Goal: Task Accomplishment & Management: Use online tool/utility

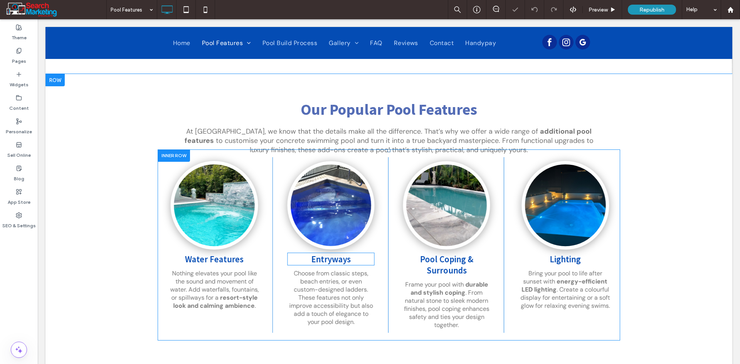
scroll to position [231, 0]
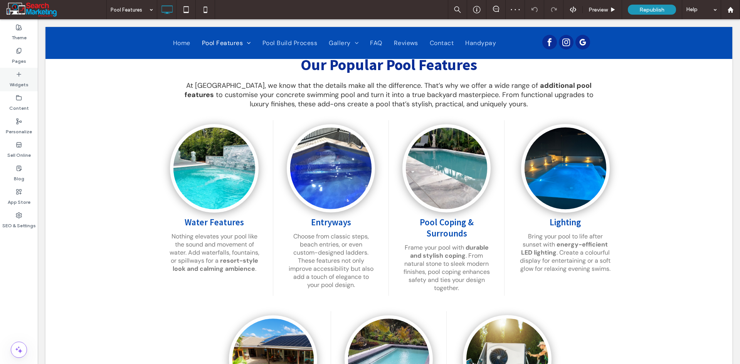
click at [21, 83] on label "Widgets" at bounding box center [19, 82] width 19 height 11
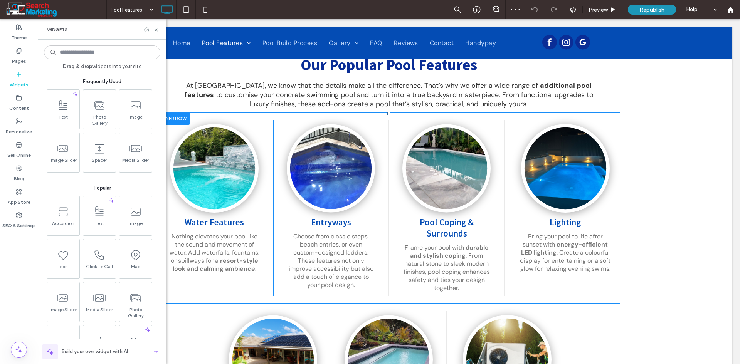
click at [249, 279] on div "Water Features Nothing elevates your pool like the sound and movement of water.…" at bounding box center [216, 208] width 116 height 176
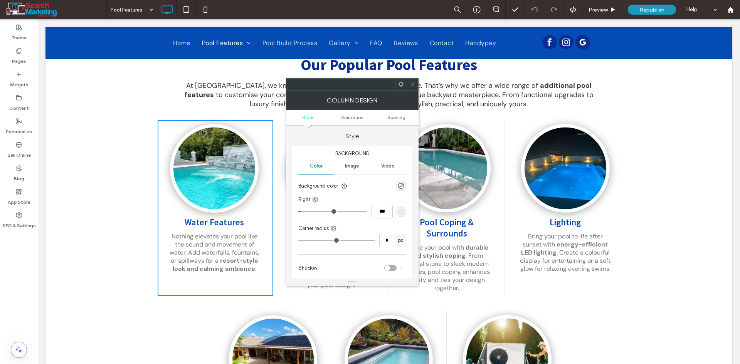
click at [410, 84] on icon at bounding box center [413, 84] width 6 height 6
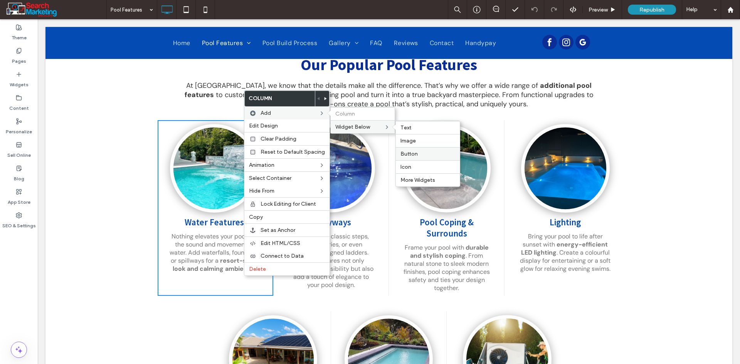
click at [415, 151] on label "Button" at bounding box center [428, 154] width 55 height 7
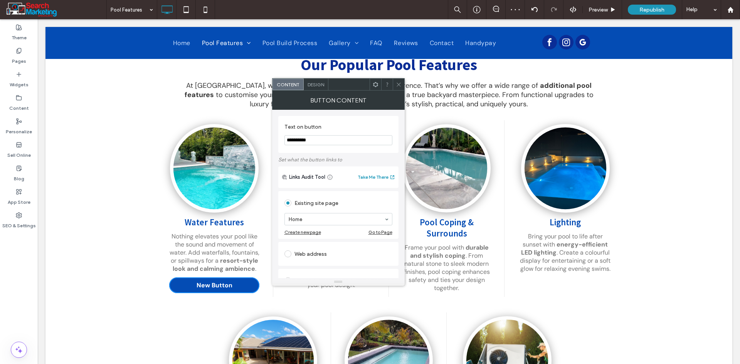
click at [317, 141] on input "**********" at bounding box center [339, 140] width 108 height 10
type input "**********"
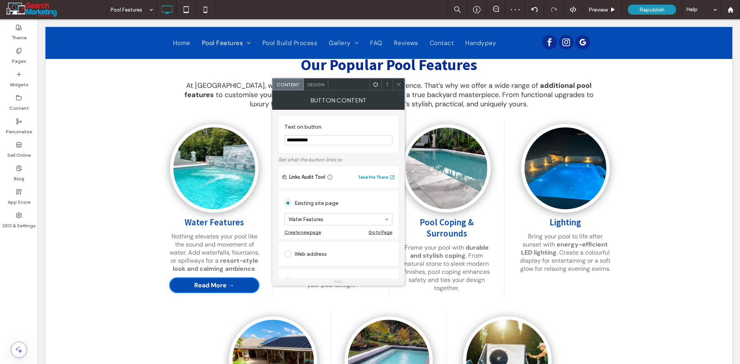
click at [320, 82] on span "Design" at bounding box center [316, 85] width 17 height 6
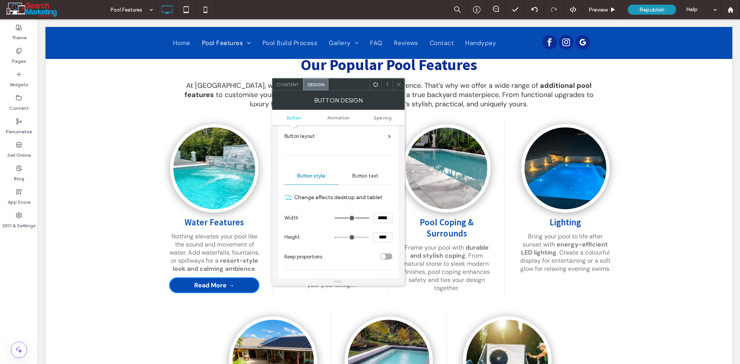
scroll to position [0, 0]
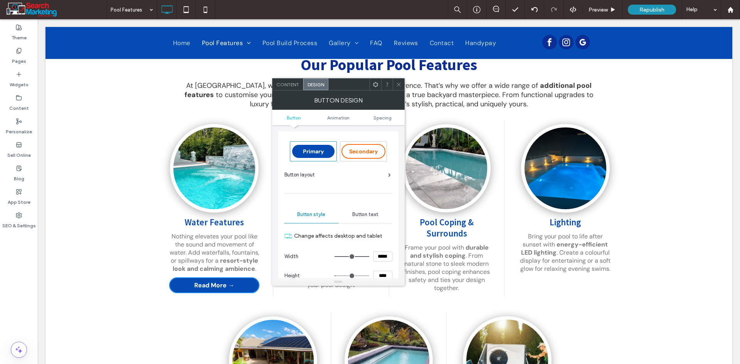
click at [377, 179] on div "Button layout" at bounding box center [339, 178] width 108 height 14
click at [387, 174] on div "Button layout" at bounding box center [338, 175] width 106 height 8
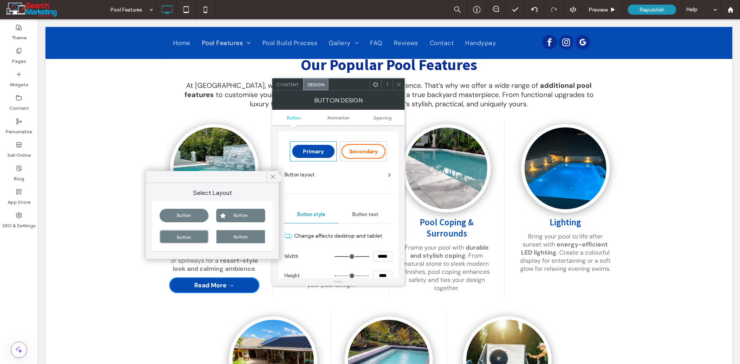
click at [236, 235] on div "Button" at bounding box center [240, 236] width 49 height 13
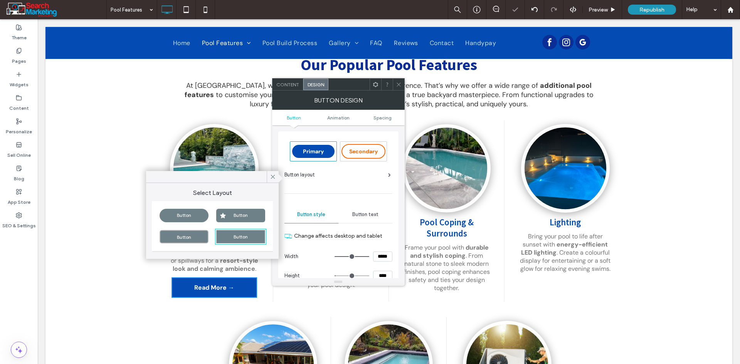
type input "***"
type input "*****"
type input "**"
type input "****"
click at [192, 233] on div "Button" at bounding box center [184, 236] width 49 height 13
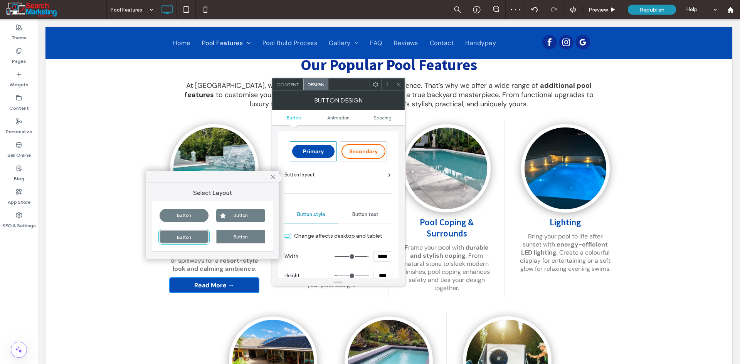
type input "***"
type input "*****"
type input "**"
type input "****"
click at [195, 215] on div "Button" at bounding box center [184, 215] width 49 height 13
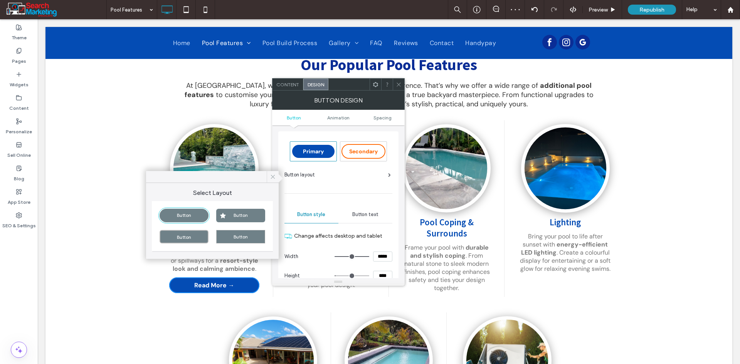
click at [272, 179] on icon at bounding box center [273, 176] width 7 height 7
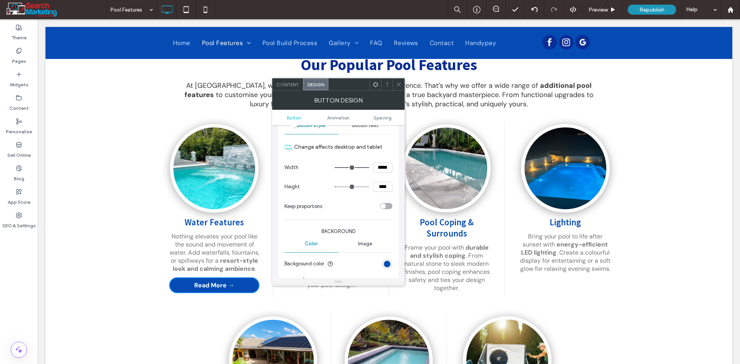
scroll to position [116, 0]
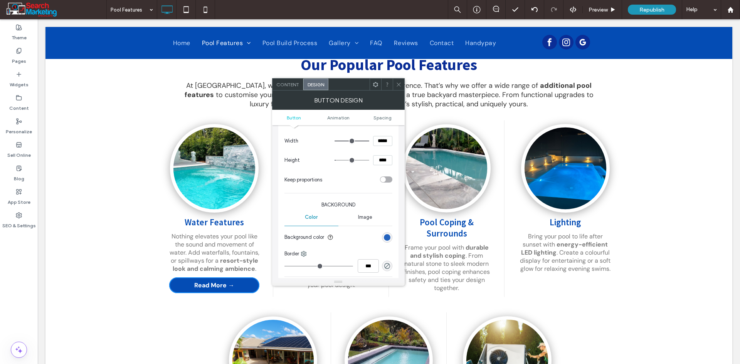
click at [385, 240] on div "rgb(4, 76, 180)" at bounding box center [387, 237] width 7 height 7
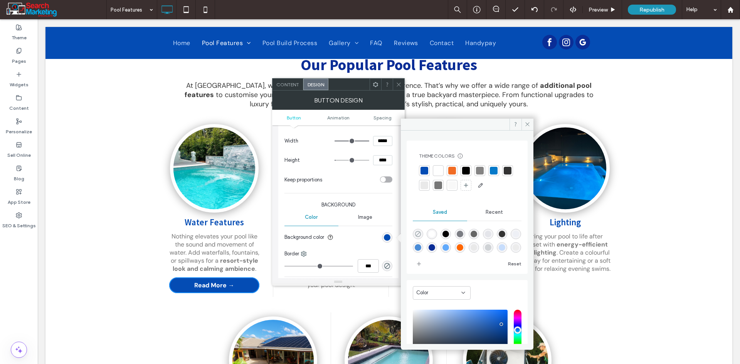
click at [418, 235] on icon "rgba(0,0,0,0)" at bounding box center [418, 234] width 7 height 7
type input "*******"
type input "*"
type input "**"
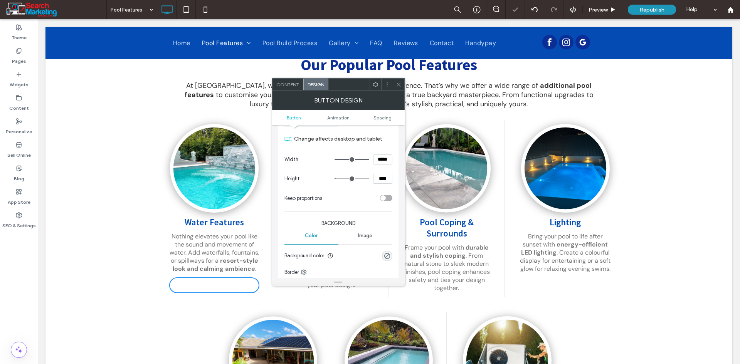
scroll to position [77, 0]
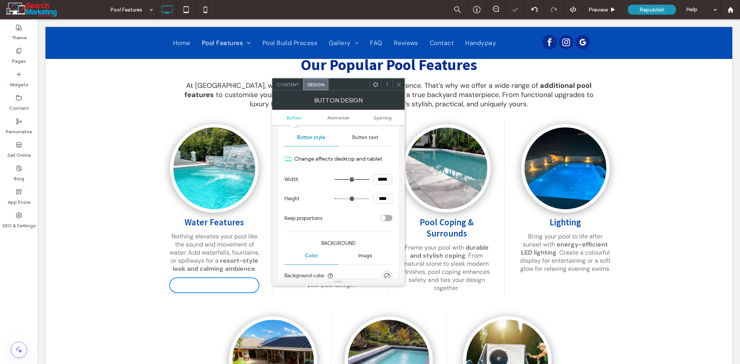
click at [362, 140] on span "Button text" at bounding box center [365, 138] width 26 height 6
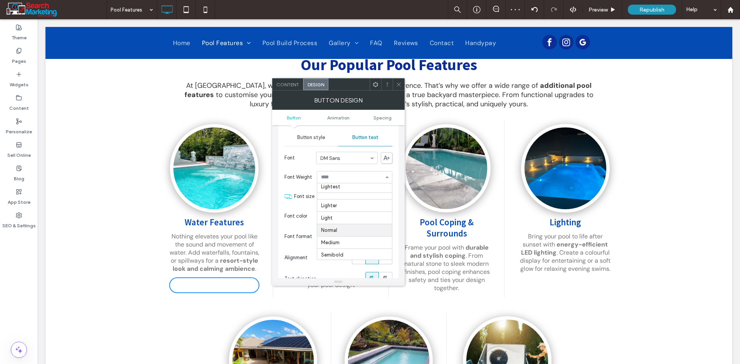
scroll to position [2, 0]
click at [384, 220] on div "rgb(255, 255, 255)" at bounding box center [387, 216] width 10 height 10
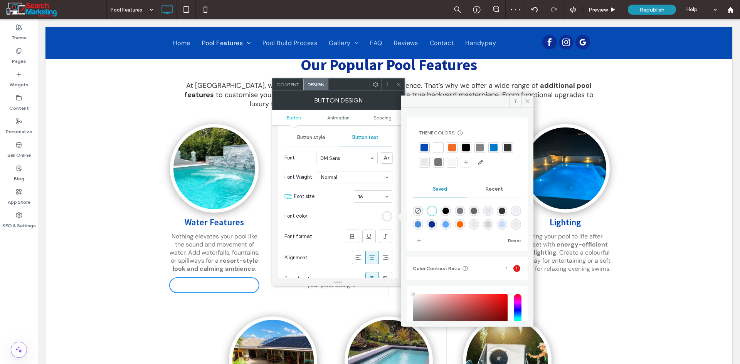
click at [463, 226] on div "rgba(255,102,0,1)" at bounding box center [460, 224] width 7 height 7
type input "*******"
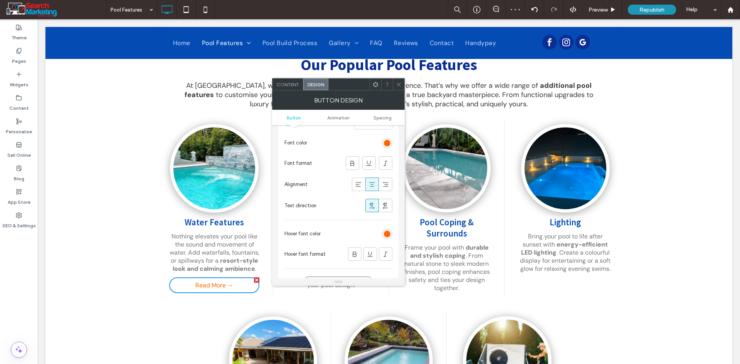
scroll to position [154, 0]
click at [388, 234] on div "rgb(255, 102, 0)" at bounding box center [387, 230] width 10 height 10
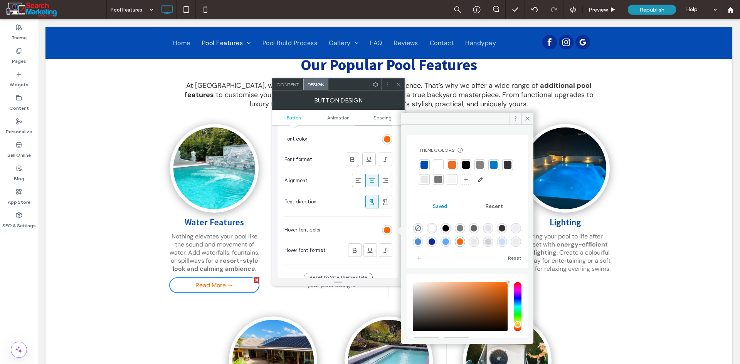
click at [435, 241] on div "rgba(10,45,150,1)" at bounding box center [432, 242] width 7 height 7
type input "*******"
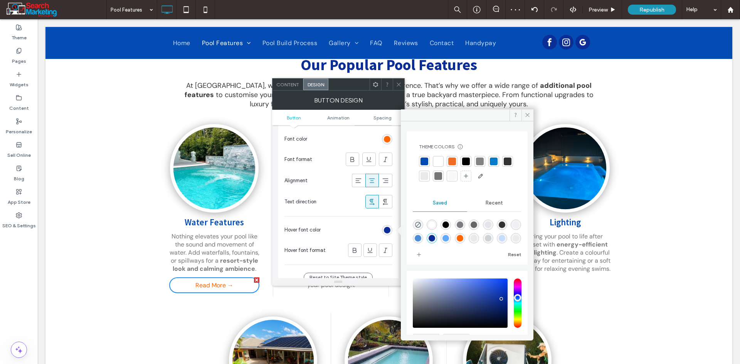
click at [498, 160] on div at bounding box center [493, 161] width 11 height 11
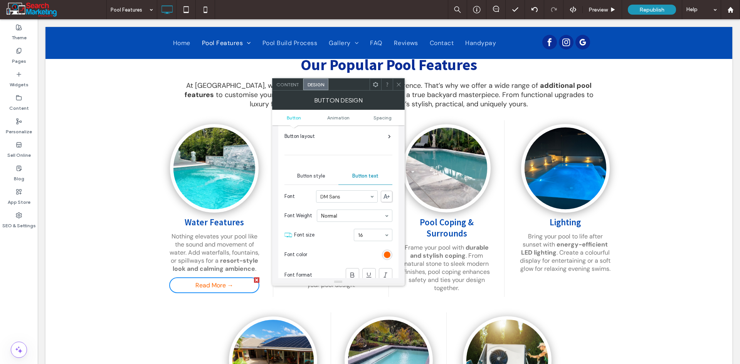
click at [316, 178] on span "Button style" at bounding box center [311, 176] width 28 height 6
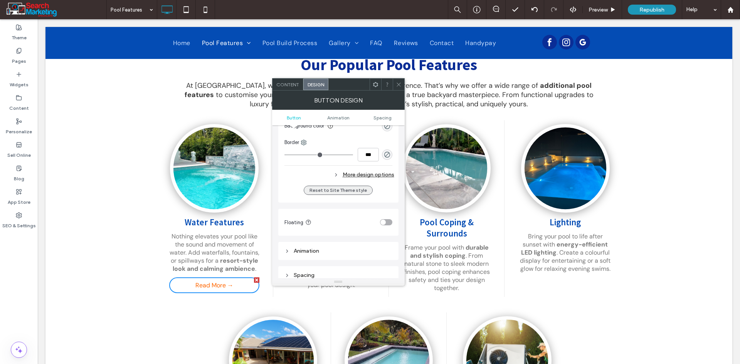
scroll to position [231, 0]
click at [341, 173] on div "More design options" at bounding box center [340, 170] width 110 height 10
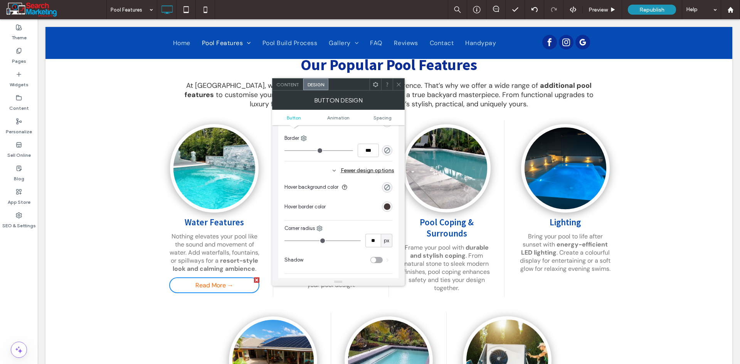
click at [399, 90] on div "Content Design" at bounding box center [338, 84] width 133 height 12
click at [401, 87] on icon at bounding box center [399, 85] width 6 height 6
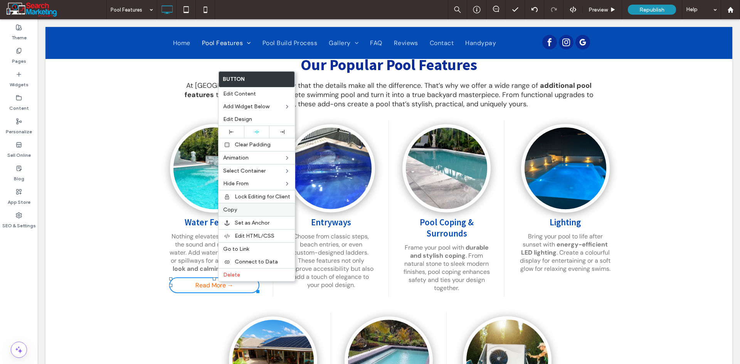
click at [250, 211] on label "Copy" at bounding box center [256, 210] width 67 height 7
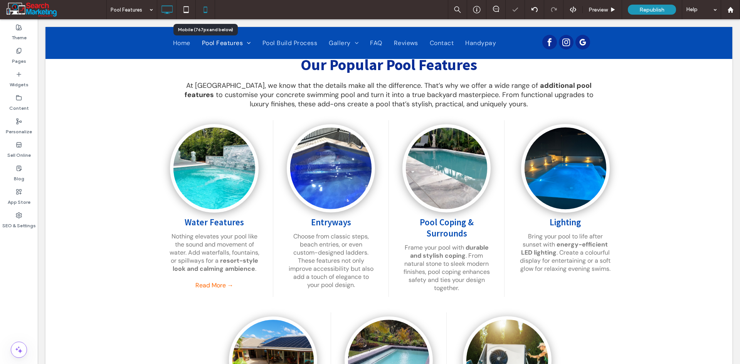
click at [205, 5] on icon at bounding box center [205, 9] width 15 height 15
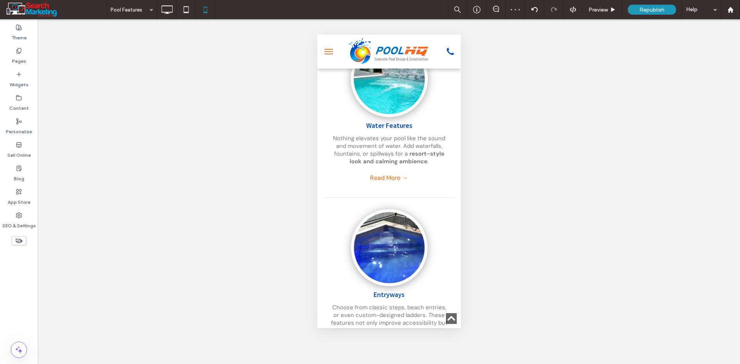
scroll to position [0, 0]
click at [170, 10] on icon at bounding box center [166, 9] width 15 height 15
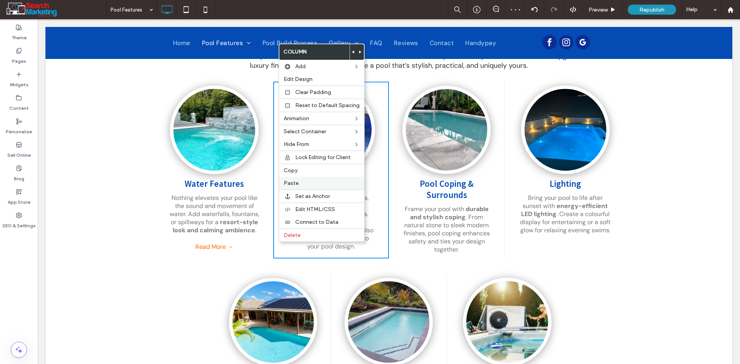
click at [310, 186] on label "Paste" at bounding box center [322, 183] width 76 height 7
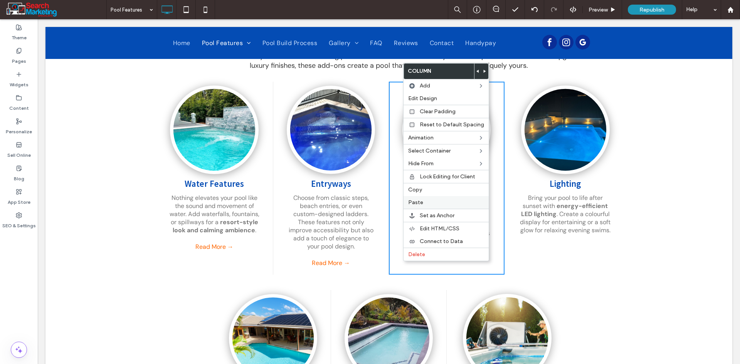
click at [426, 202] on label "Paste" at bounding box center [446, 202] width 76 height 7
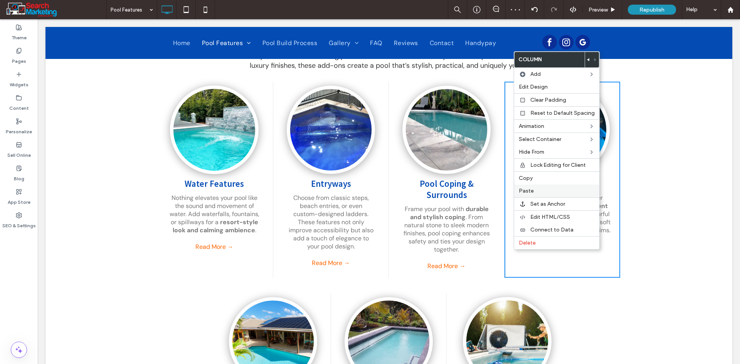
click at [530, 193] on span "Paste" at bounding box center [526, 191] width 15 height 7
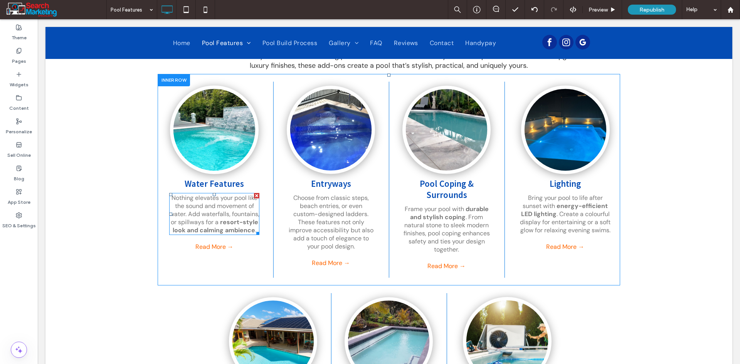
click at [250, 227] on strong "resort-style look and calming ambience" at bounding box center [216, 226] width 86 height 16
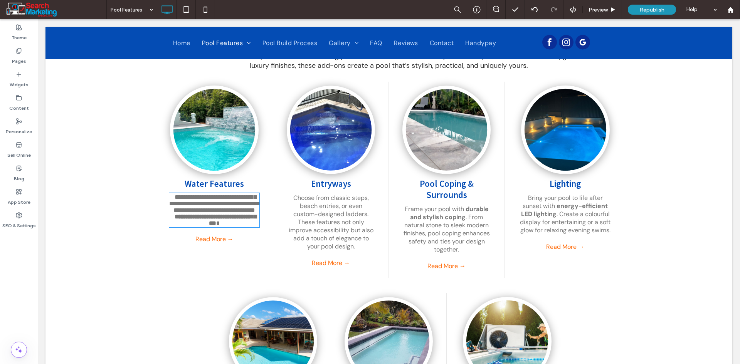
type input "*******"
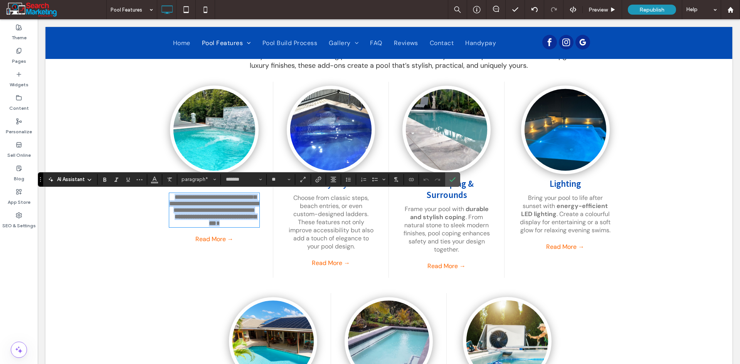
click at [255, 227] on p "**********" at bounding box center [214, 210] width 90 height 33
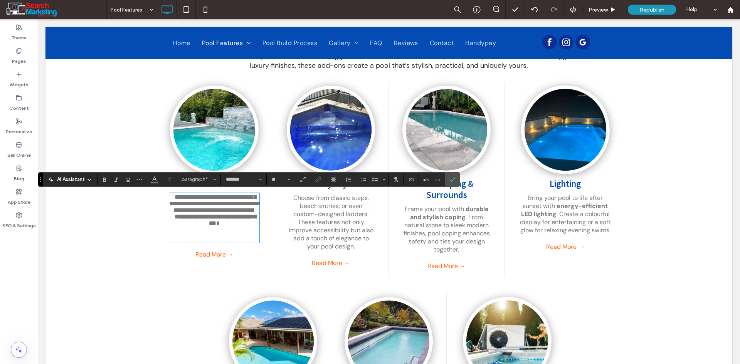
type input "**"
click at [450, 181] on icon "Confirm" at bounding box center [453, 180] width 6 height 6
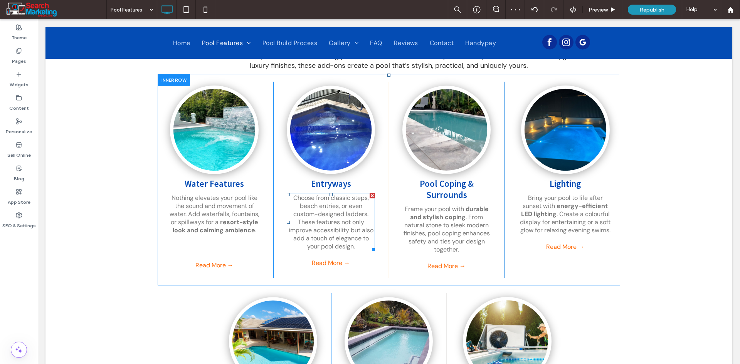
click at [362, 244] on p "Choose from classic steps, beach entries, or even custom-designed ladders. Thes…" at bounding box center [331, 222] width 88 height 57
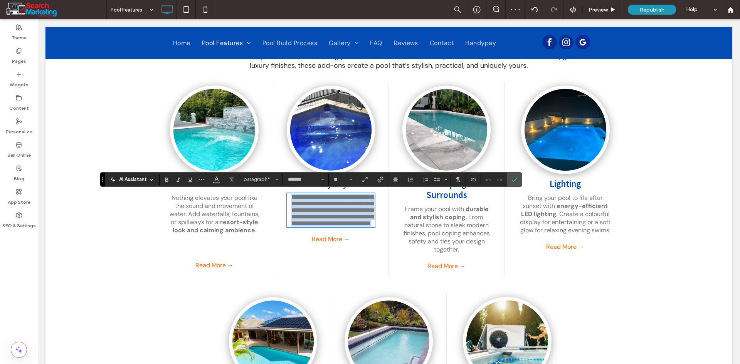
click at [360, 227] on p "**********" at bounding box center [331, 210] width 88 height 33
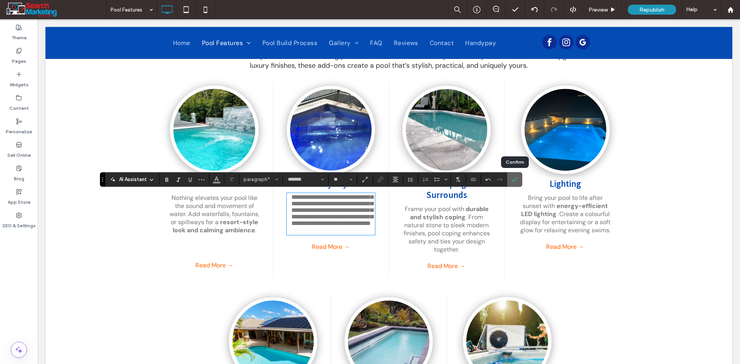
click at [519, 180] on label "Confirm" at bounding box center [515, 180] width 12 height 14
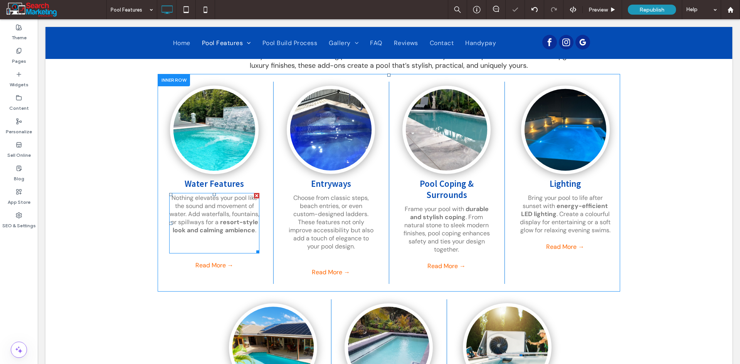
click at [228, 240] on p at bounding box center [214, 238] width 90 height 9
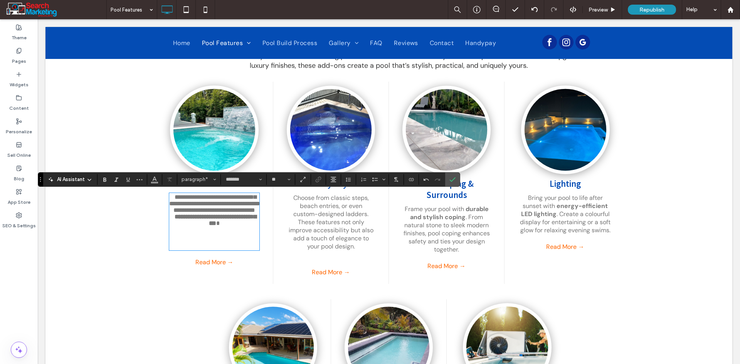
click at [224, 250] on p at bounding box center [214, 246] width 90 height 8
drag, startPoint x: 452, startPoint y: 176, endPoint x: 411, endPoint y: 160, distance: 43.5
click at [452, 177] on icon "Confirm" at bounding box center [453, 180] width 6 height 6
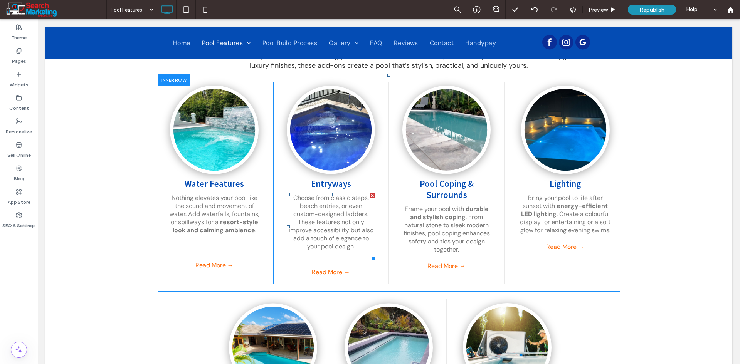
click at [326, 255] on p "﻿" at bounding box center [331, 255] width 88 height 9
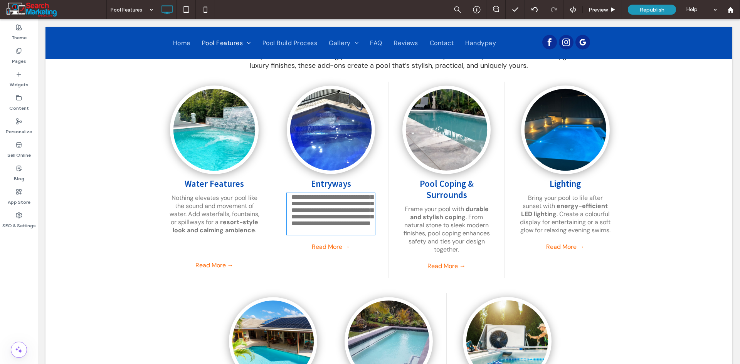
type input "*******"
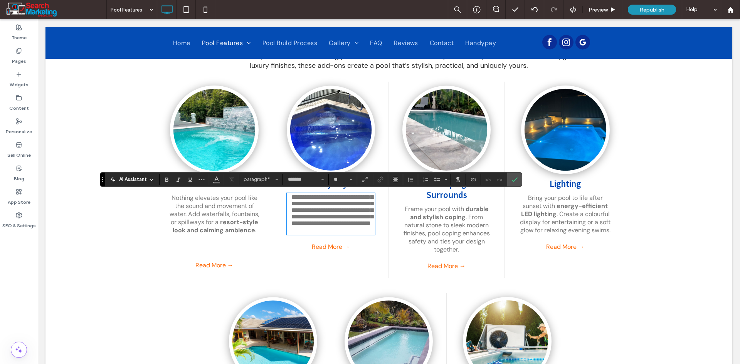
type input "**"
click at [510, 182] on label "Confirm" at bounding box center [515, 180] width 12 height 14
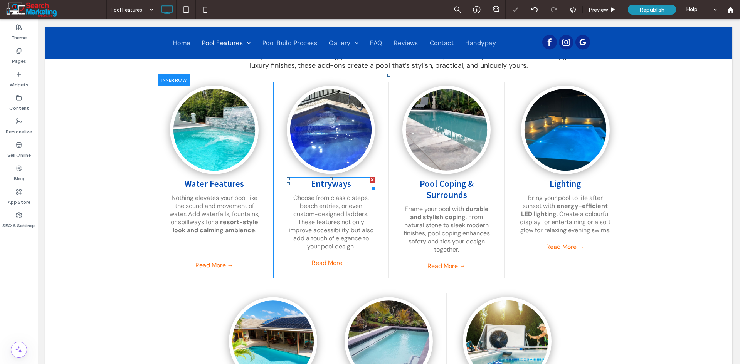
click at [356, 184] on h3 "Entryways" at bounding box center [331, 183] width 88 height 11
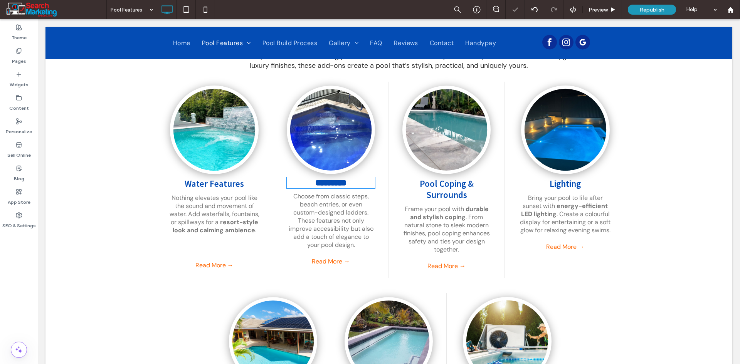
type input "**********"
type input "**"
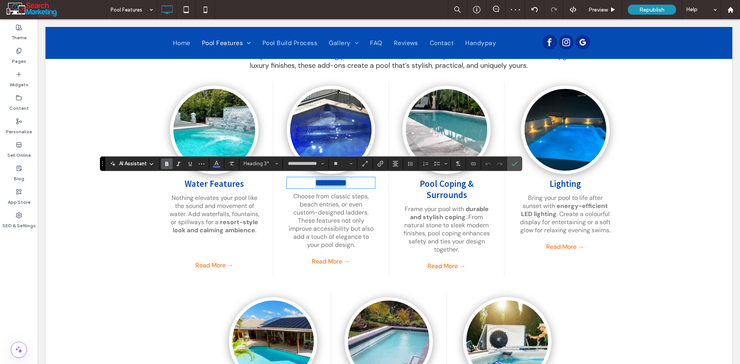
click at [356, 184] on h3 "*********" at bounding box center [331, 183] width 88 height 10
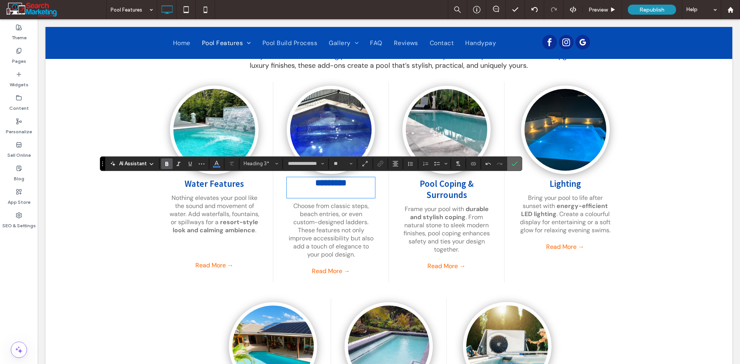
click at [514, 164] on icon "Confirm" at bounding box center [515, 164] width 6 height 6
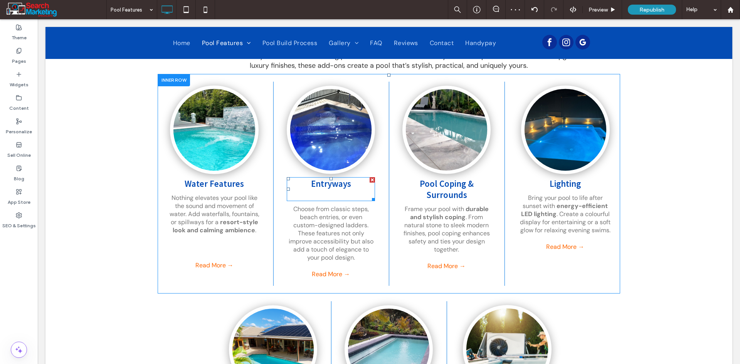
click at [336, 194] on h3 "﻿" at bounding box center [331, 194] width 88 height 11
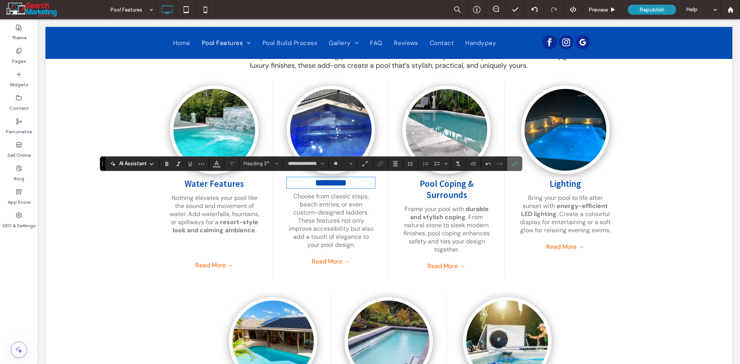
click at [514, 161] on icon "Confirm" at bounding box center [515, 164] width 6 height 6
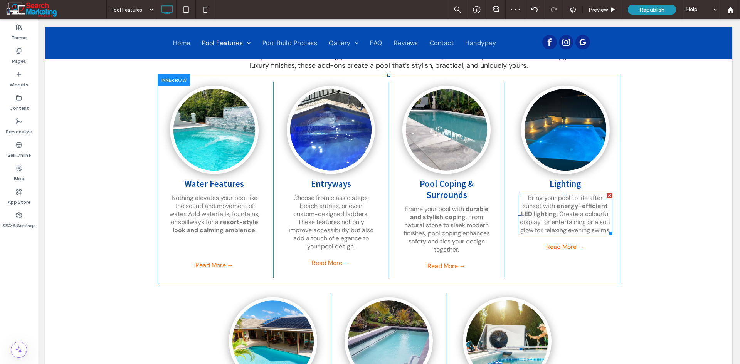
click at [573, 229] on span ". Create a colourful display for entertaining or a soft glow for relaxing eveni…" at bounding box center [565, 222] width 91 height 24
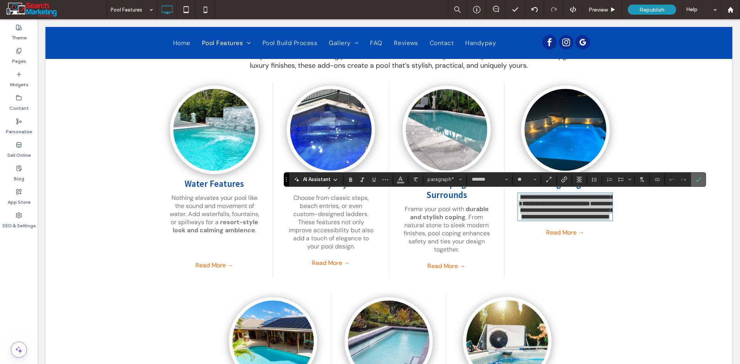
click at [699, 182] on icon "Confirm" at bounding box center [699, 180] width 6 height 6
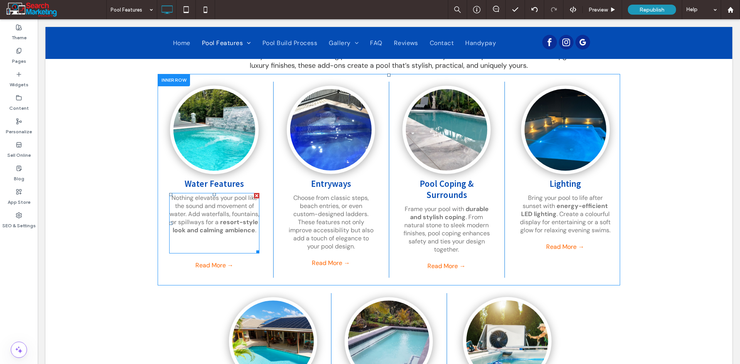
click at [232, 237] on p at bounding box center [214, 238] width 90 height 9
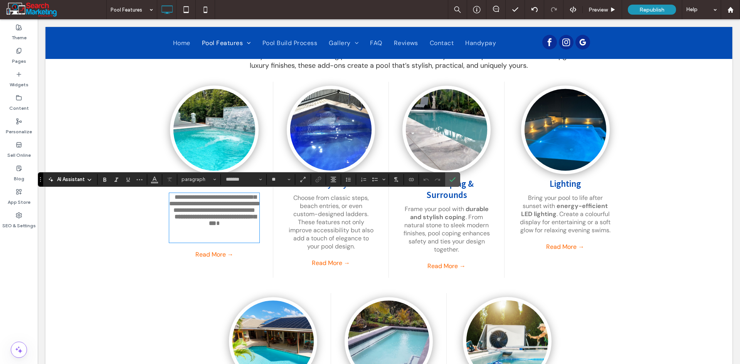
click at [220, 242] on p at bounding box center [214, 238] width 90 height 8
type input "**"
click at [455, 177] on icon "Confirm" at bounding box center [453, 180] width 6 height 6
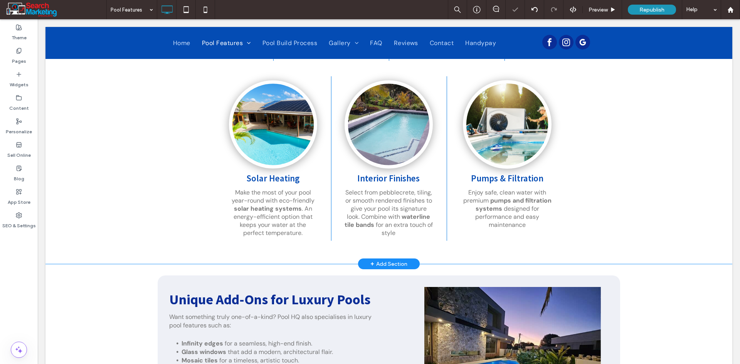
scroll to position [501, 0]
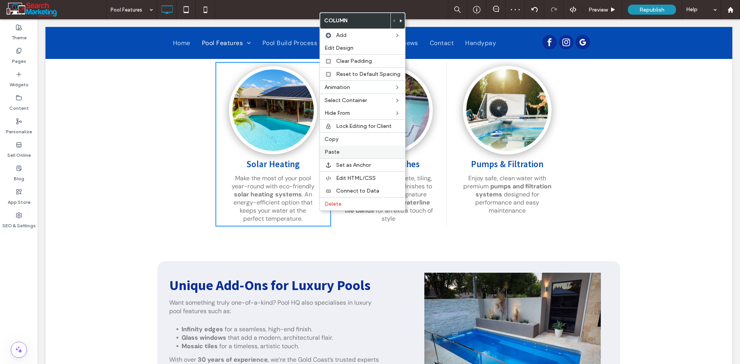
click at [359, 152] on label "Paste" at bounding box center [363, 152] width 76 height 7
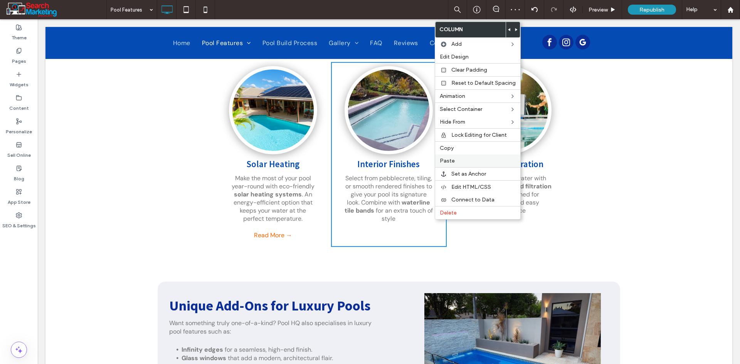
click at [458, 163] on label "Paste" at bounding box center [478, 161] width 76 height 7
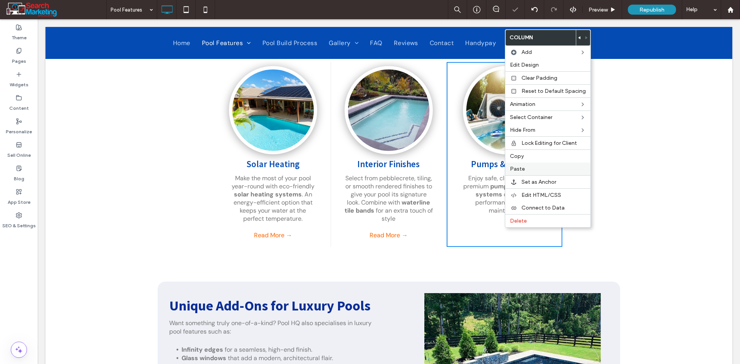
click at [534, 172] on label "Paste" at bounding box center [548, 169] width 76 height 7
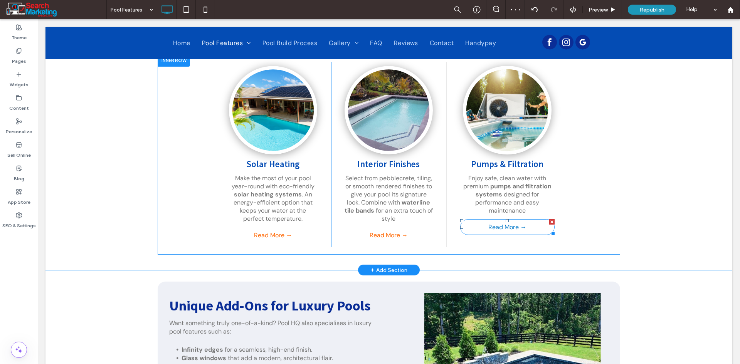
click at [488, 229] on span "Read More →" at bounding box center [507, 227] width 38 height 8
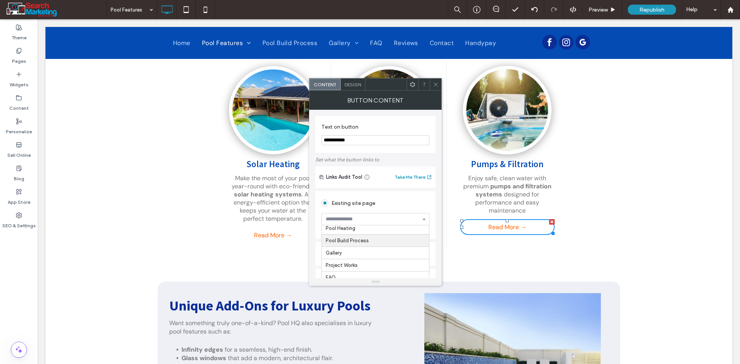
scroll to position [100, 0]
click at [436, 84] on use at bounding box center [436, 85] width 4 height 4
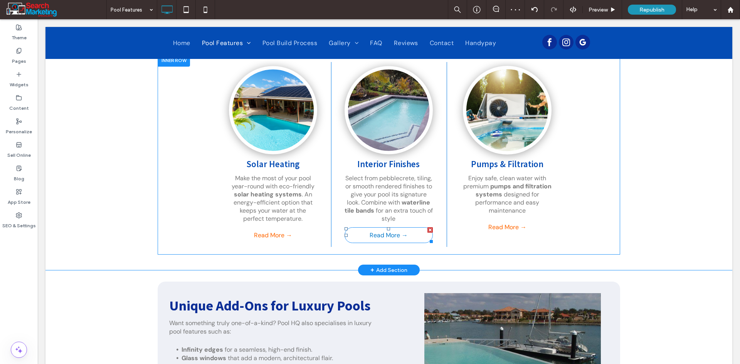
click at [363, 239] on link "Read More →" at bounding box center [389, 235] width 88 height 16
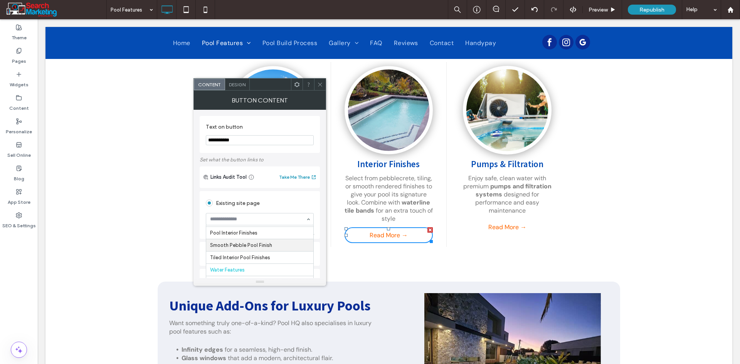
scroll to position [0, 0]
click at [317, 81] on div at bounding box center [320, 85] width 12 height 12
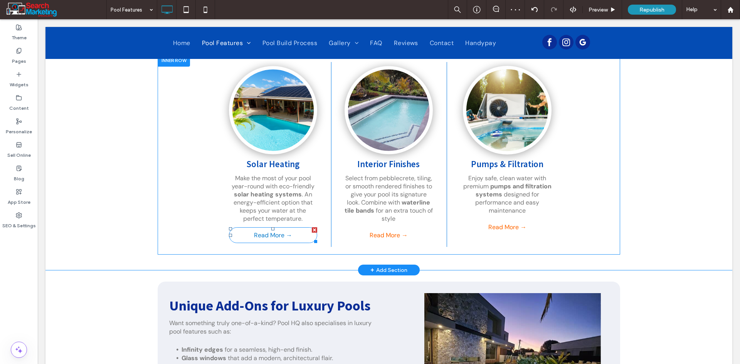
click at [268, 232] on span "Read More →" at bounding box center [273, 235] width 38 height 8
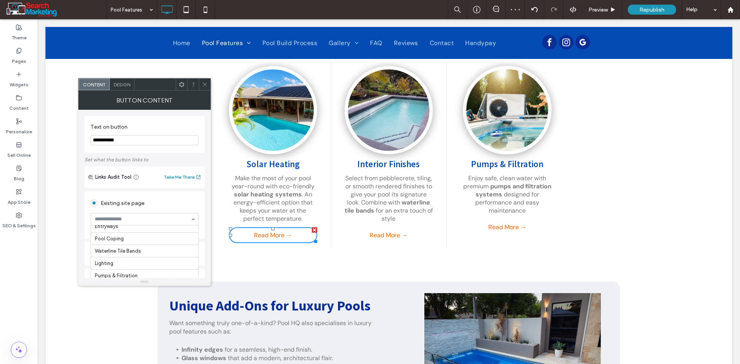
scroll to position [100, 0]
click at [203, 83] on icon at bounding box center [205, 85] width 6 height 6
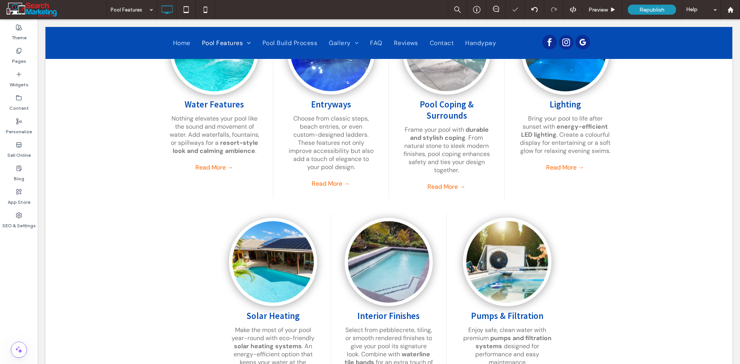
scroll to position [347, 0]
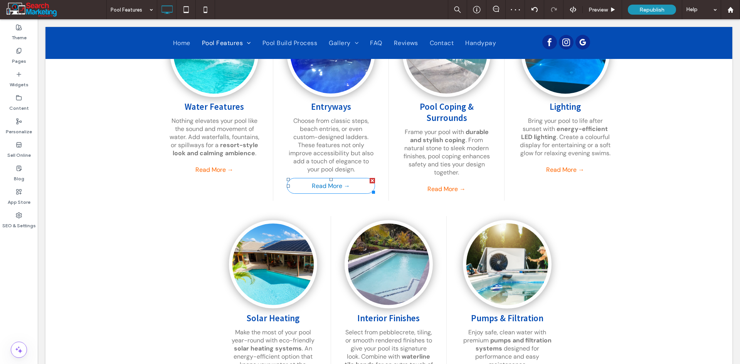
click at [329, 182] on span "Read More →" at bounding box center [331, 186] width 38 height 8
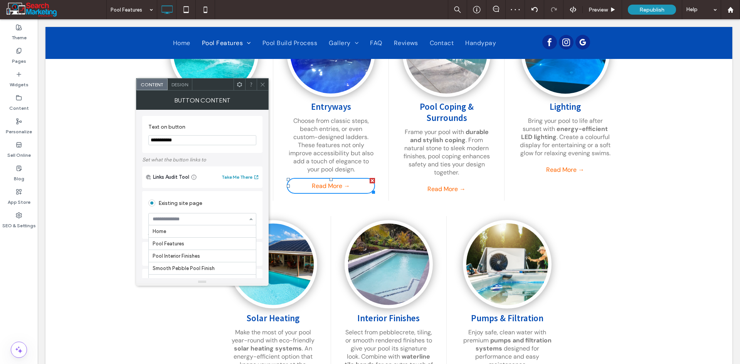
drag, startPoint x: 188, startPoint y: 214, endPoint x: 188, endPoint y: 220, distance: 6.2
click at [260, 91] on div "Button Content" at bounding box center [202, 100] width 133 height 19
click at [263, 85] on use at bounding box center [263, 85] width 4 height 4
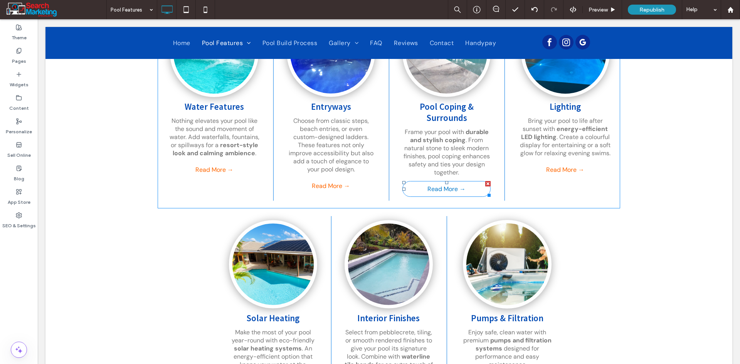
click at [423, 186] on link "Read More →" at bounding box center [447, 189] width 88 height 16
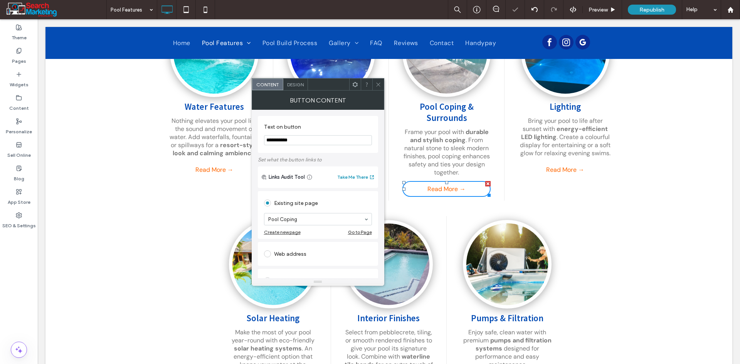
click at [379, 88] on span at bounding box center [379, 85] width 6 height 12
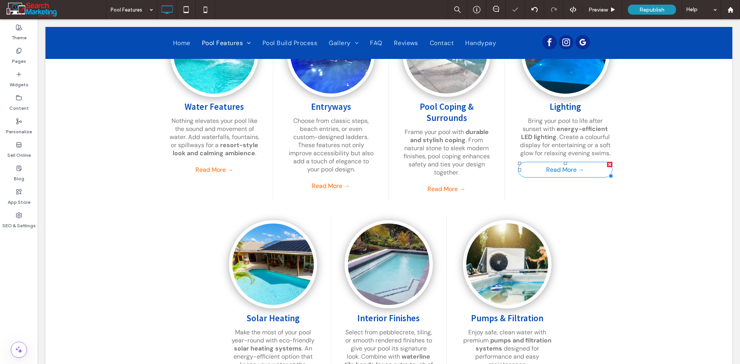
click at [565, 165] on link "Read More →" at bounding box center [565, 170] width 94 height 16
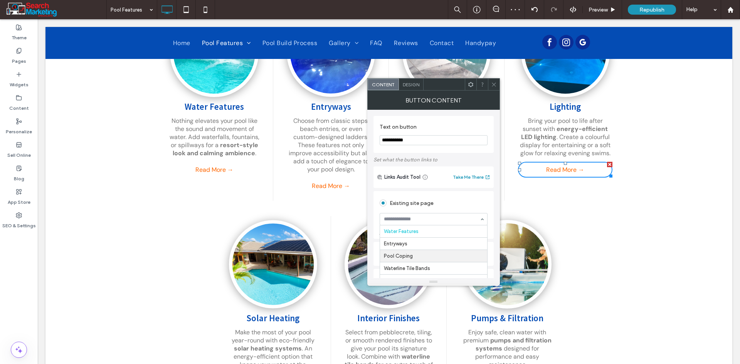
scroll to position [100, 0]
drag, startPoint x: 493, startPoint y: 84, endPoint x: 491, endPoint y: 89, distance: 5.7
click at [492, 84] on icon at bounding box center [494, 85] width 6 height 6
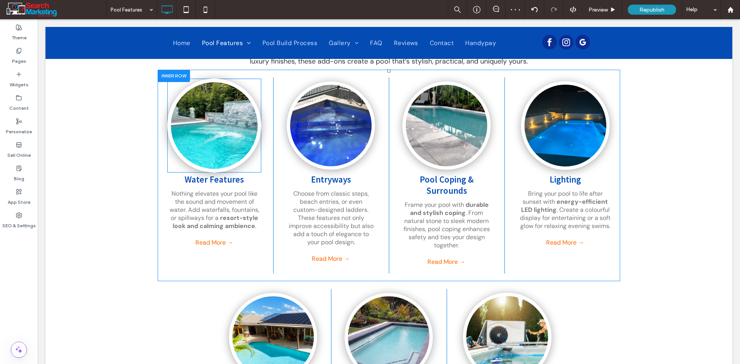
scroll to position [270, 0]
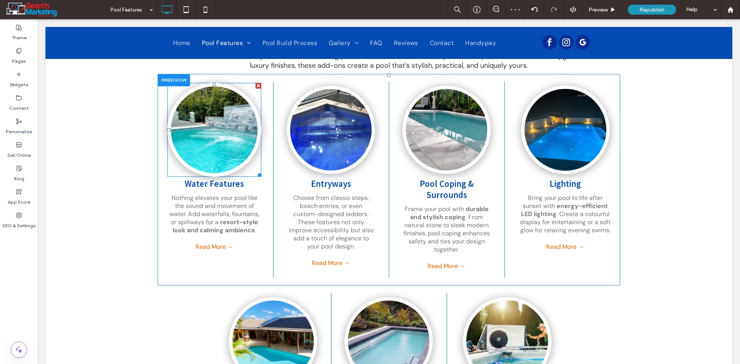
click at [203, 131] on link at bounding box center [214, 130] width 94 height 94
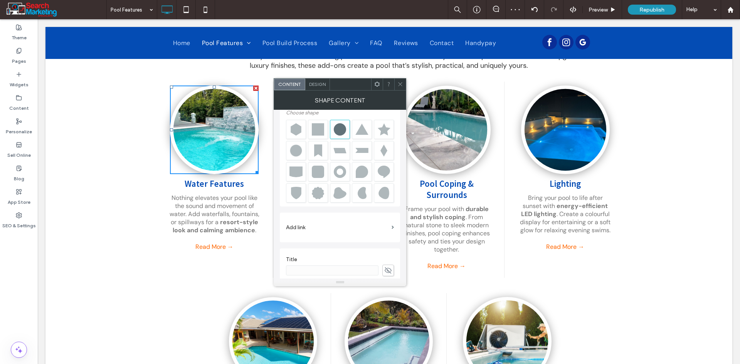
scroll to position [39, 0]
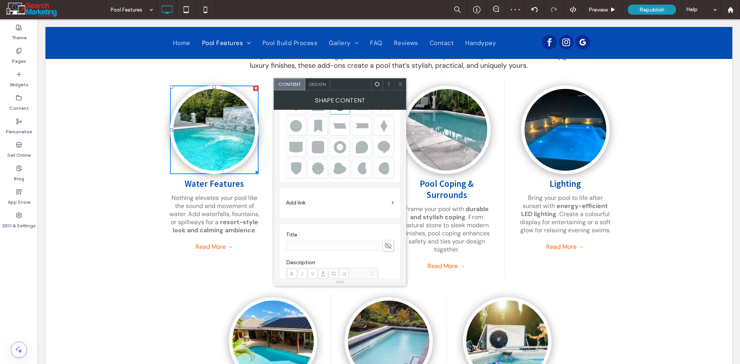
click at [331, 196] on label "Add link" at bounding box center [337, 203] width 103 height 14
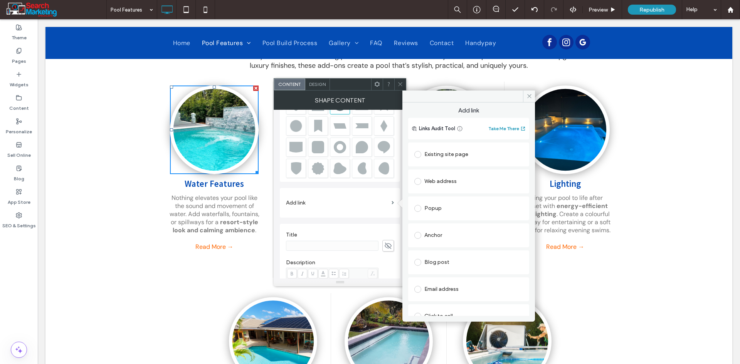
click at [456, 155] on div "Existing site page" at bounding box center [468, 154] width 109 height 12
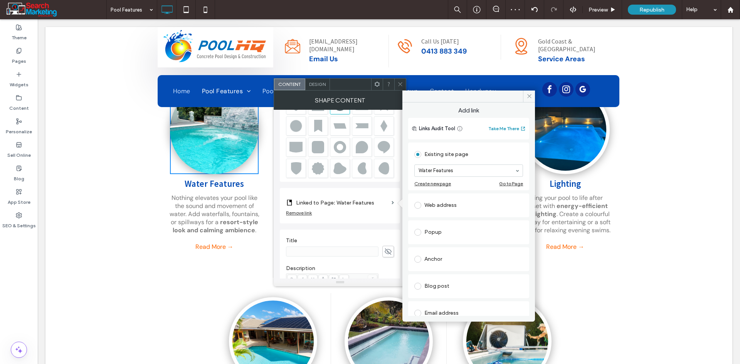
click at [316, 84] on span "Design" at bounding box center [317, 84] width 17 height 6
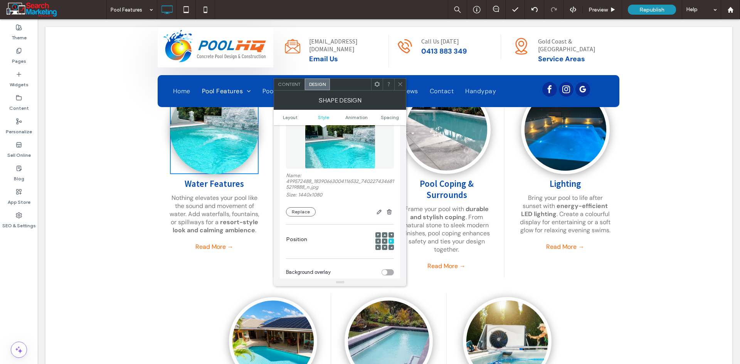
scroll to position [270, 0]
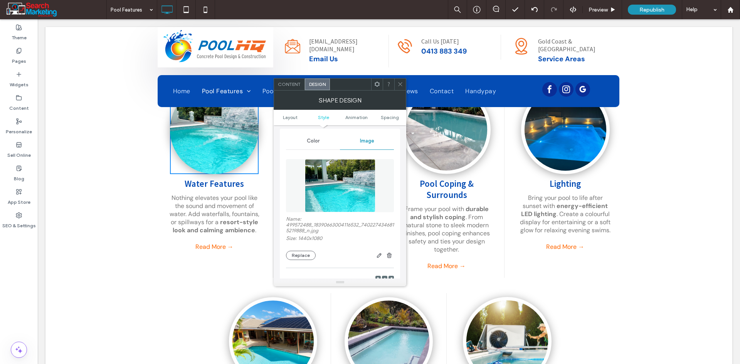
click at [318, 144] on div "Color" at bounding box center [313, 141] width 54 height 17
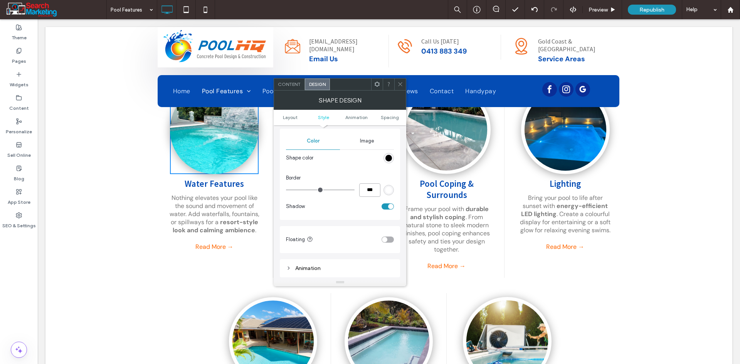
click at [369, 190] on input "***" at bounding box center [369, 190] width 21 height 13
type input "*"
type input "***"
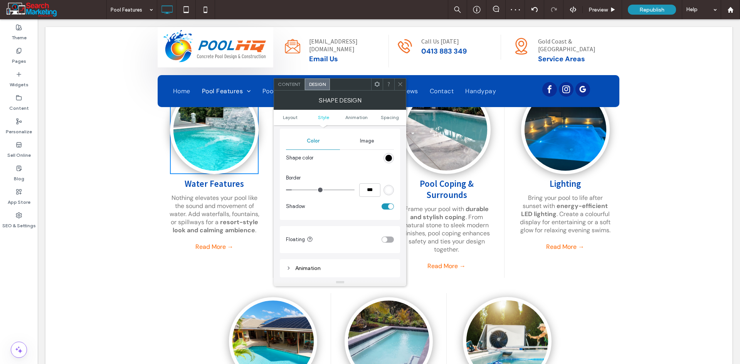
click at [397, 86] on div at bounding box center [400, 85] width 12 height 12
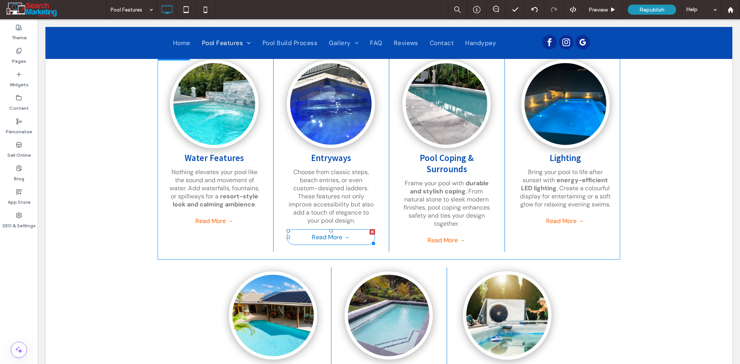
scroll to position [308, 0]
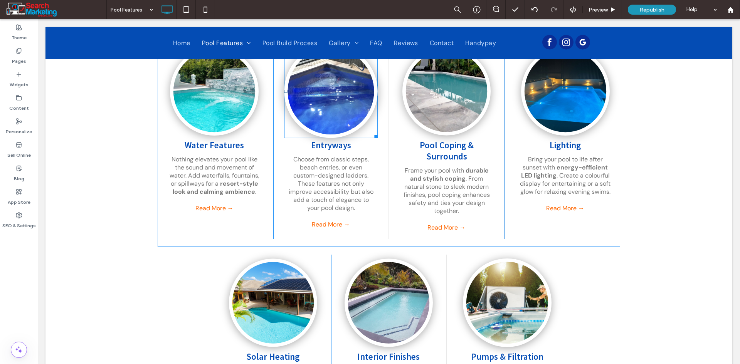
click at [325, 99] on link at bounding box center [331, 91] width 94 height 94
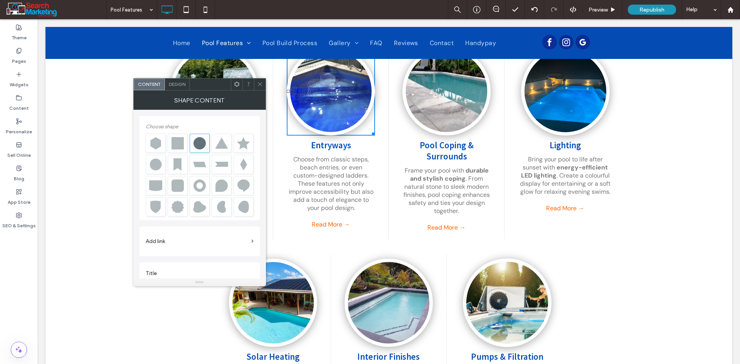
click at [208, 245] on label "Add link" at bounding box center [197, 241] width 103 height 14
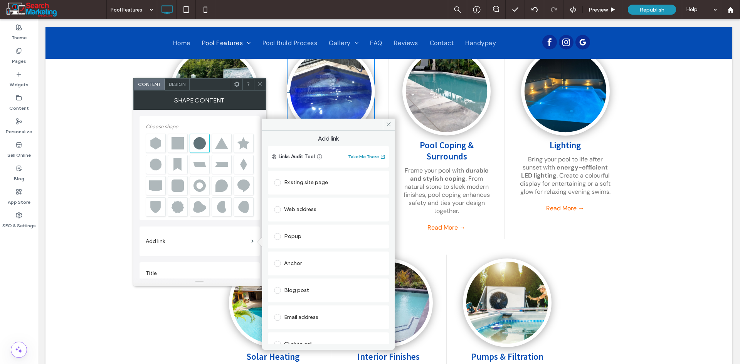
click at [320, 189] on div "Existing site page" at bounding box center [328, 183] width 109 height 12
click at [315, 207] on section "Home" at bounding box center [328, 199] width 109 height 20
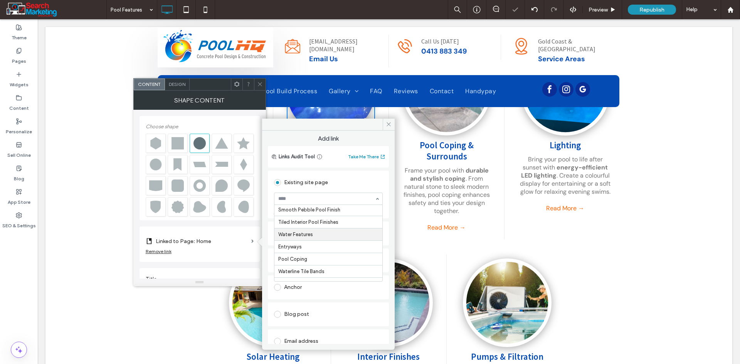
scroll to position [39, 0]
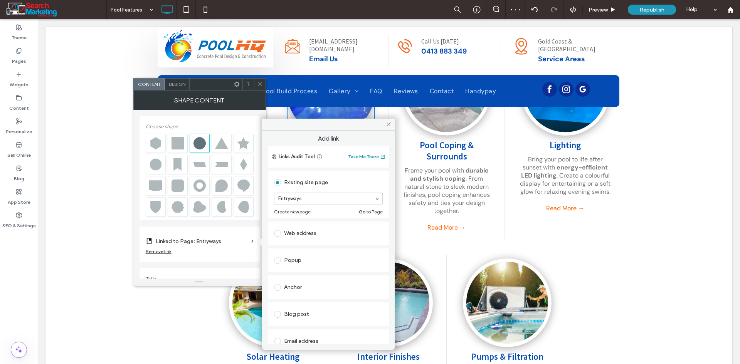
click at [178, 85] on span "Design" at bounding box center [177, 84] width 17 height 6
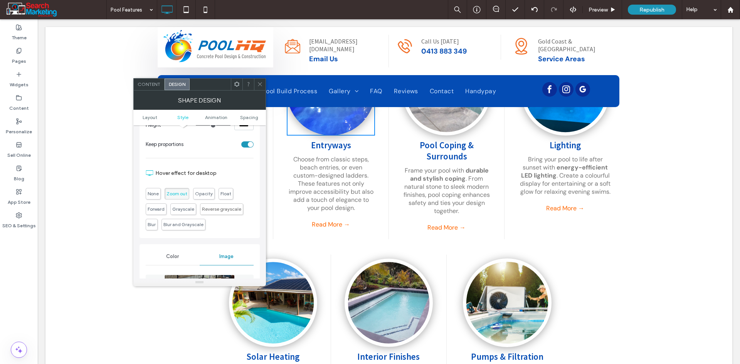
click at [171, 256] on span "Color" at bounding box center [172, 257] width 13 height 6
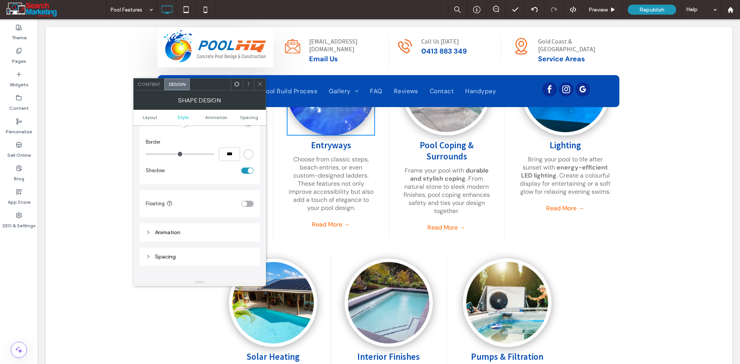
scroll to position [308, 0]
click at [230, 150] on input "***" at bounding box center [229, 151] width 21 height 13
type input "*"
type input "***"
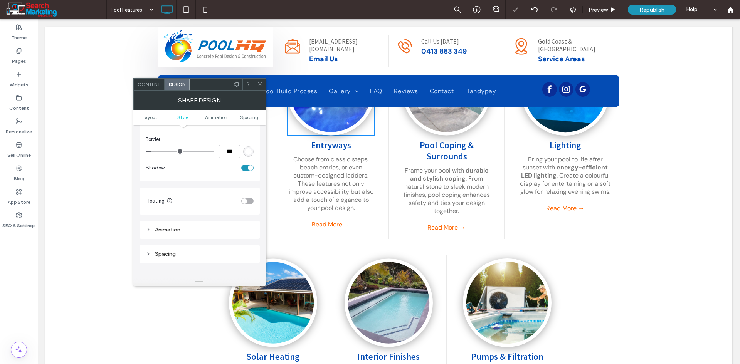
click at [258, 84] on icon at bounding box center [260, 84] width 6 height 6
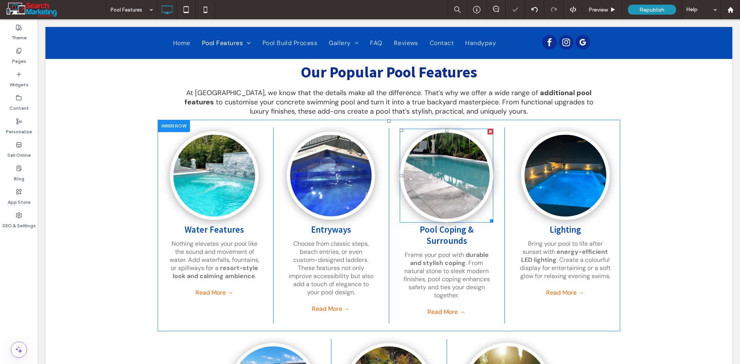
scroll to position [193, 0]
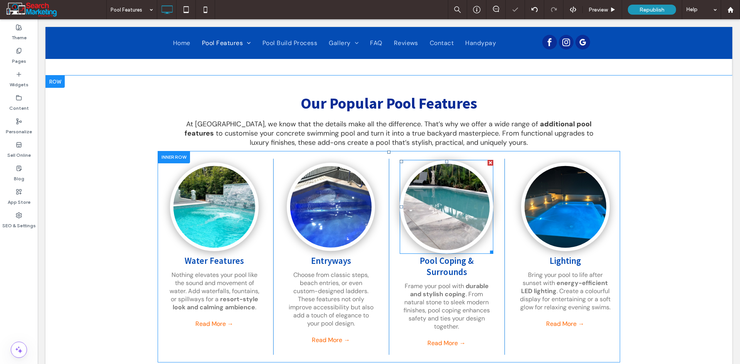
click at [447, 208] on link at bounding box center [447, 207] width 94 height 94
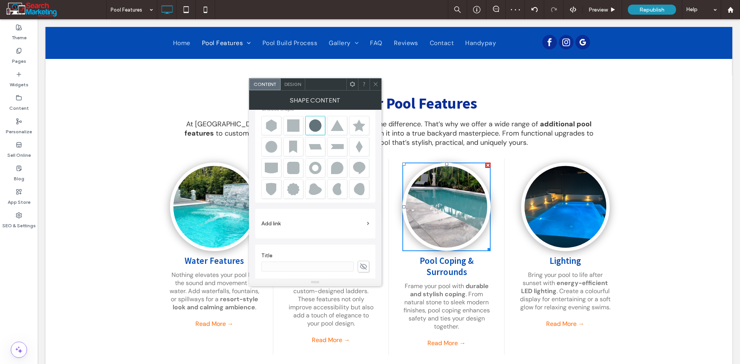
scroll to position [39, 0]
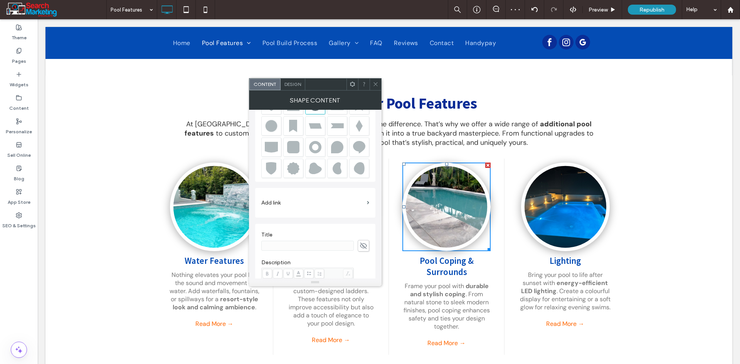
click at [290, 202] on label "Add link" at bounding box center [312, 203] width 103 height 14
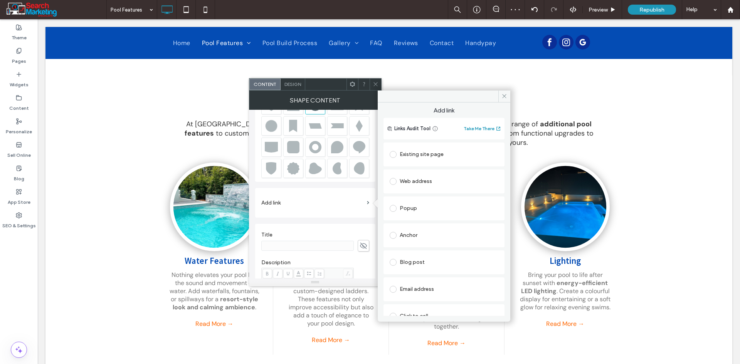
click at [425, 146] on div "Existing site page" at bounding box center [444, 155] width 121 height 24
click at [421, 150] on div "Existing site page" at bounding box center [444, 154] width 109 height 12
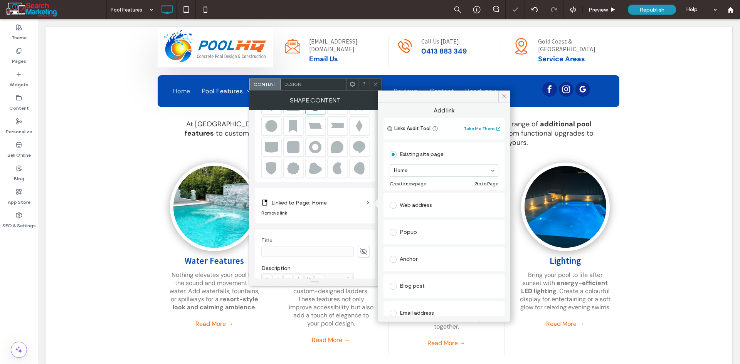
click at [432, 162] on section "Home" at bounding box center [444, 171] width 109 height 20
click at [294, 89] on div "Design" at bounding box center [293, 85] width 25 height 12
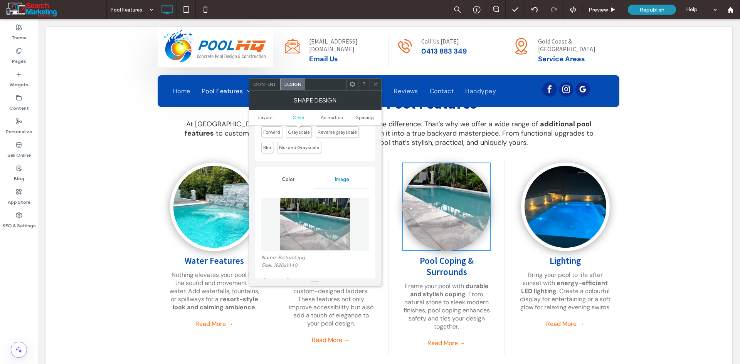
click at [287, 183] on div "Color" at bounding box center [288, 179] width 54 height 17
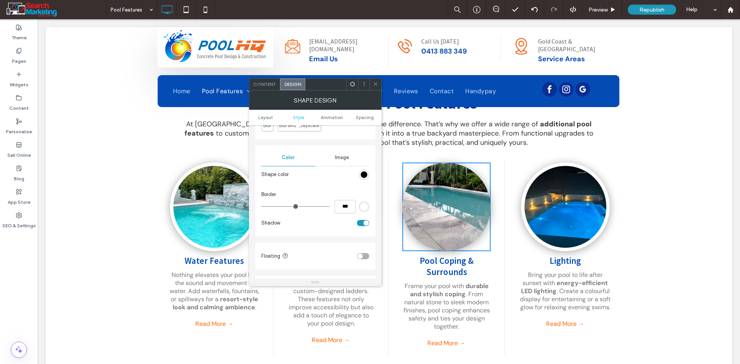
scroll to position [270, 0]
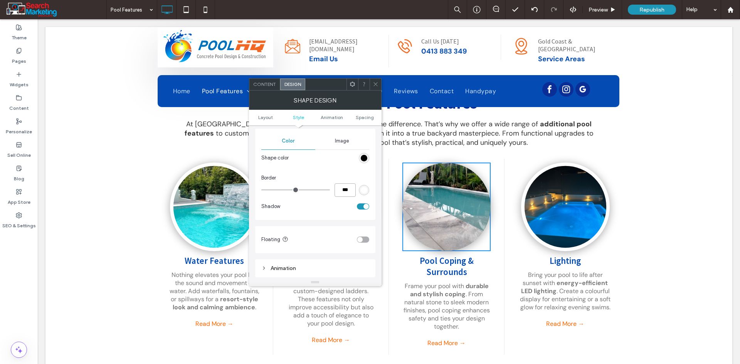
click at [341, 184] on input "***" at bounding box center [345, 190] width 21 height 13
type input "*"
type input "***"
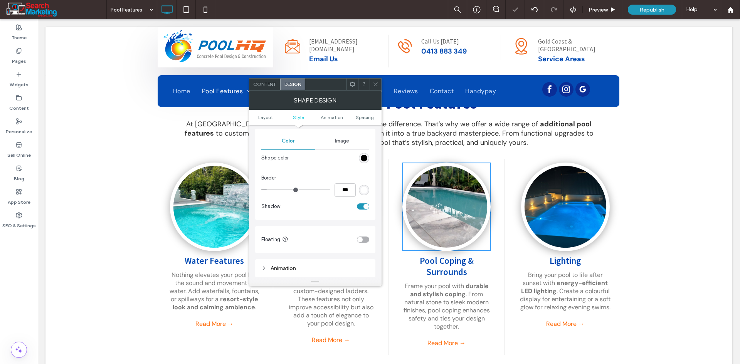
click at [376, 88] on span at bounding box center [376, 85] width 6 height 12
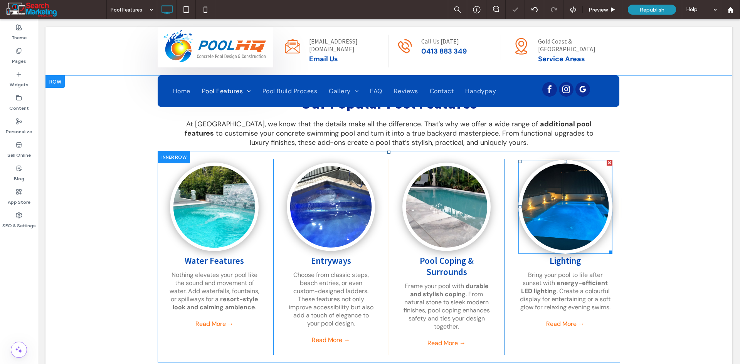
click at [548, 225] on link at bounding box center [566, 207] width 94 height 94
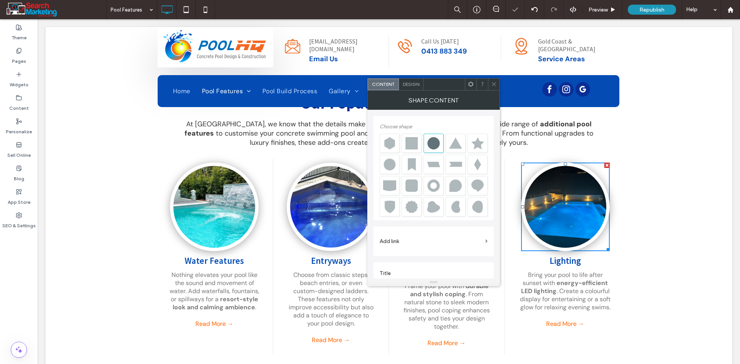
click at [421, 239] on label "Add link" at bounding box center [431, 241] width 103 height 14
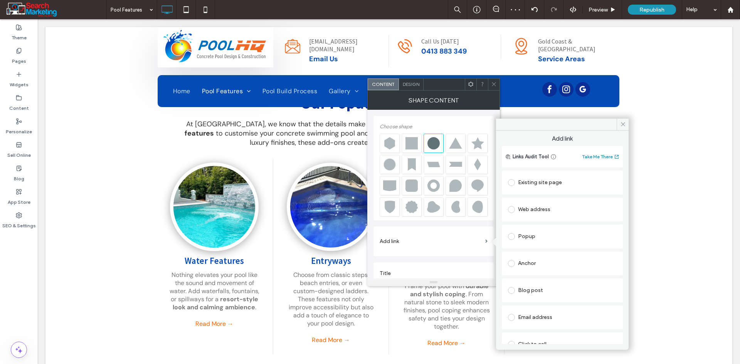
click at [557, 180] on div "Existing site page" at bounding box center [562, 183] width 109 height 12
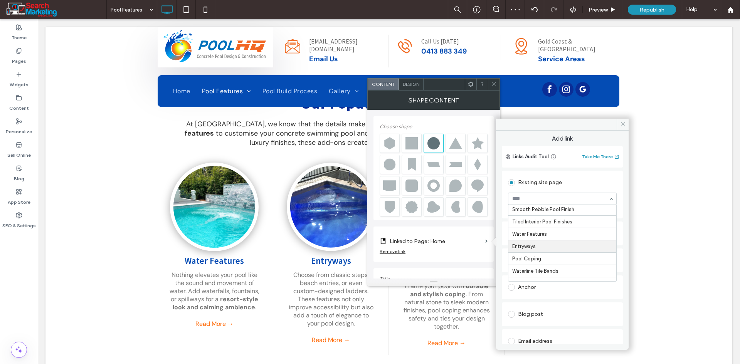
scroll to position [77, 0]
click at [408, 86] on span "Design" at bounding box center [411, 84] width 17 height 6
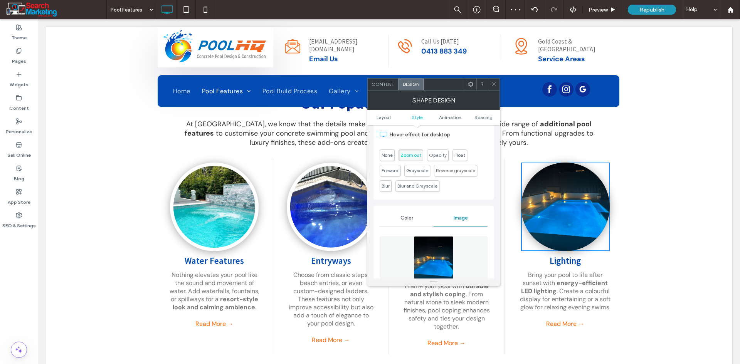
scroll to position [231, 0]
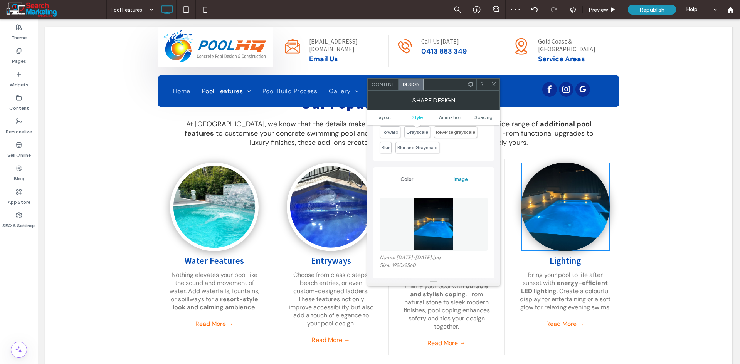
click at [406, 170] on div "Color Image Name: apr6-23.jpg Size: 1920x2560 Replace Position Background overl…" at bounding box center [434, 261] width 120 height 189
click at [407, 175] on div "Color" at bounding box center [407, 179] width 54 height 17
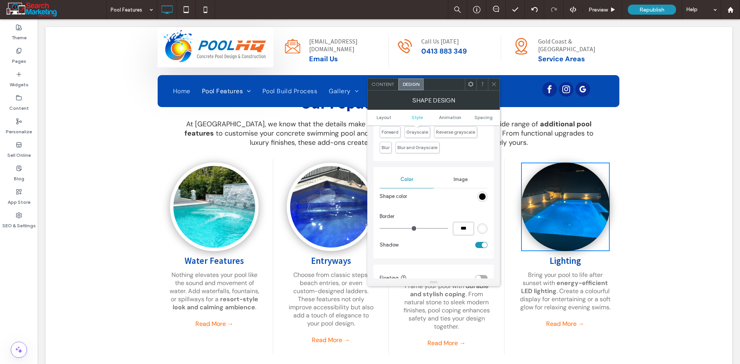
click at [463, 227] on input "***" at bounding box center [463, 228] width 21 height 13
type input "*"
type input "***"
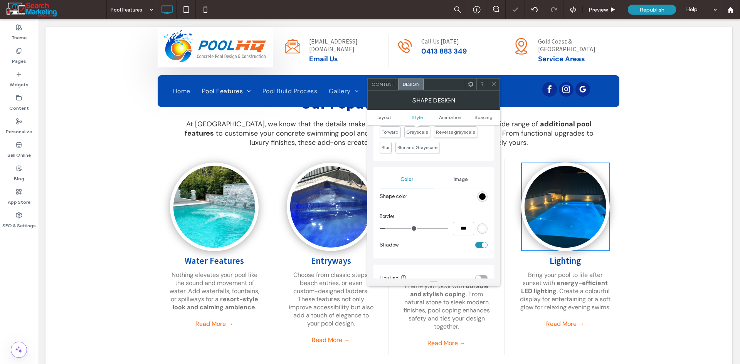
click at [495, 83] on use at bounding box center [494, 85] width 4 height 4
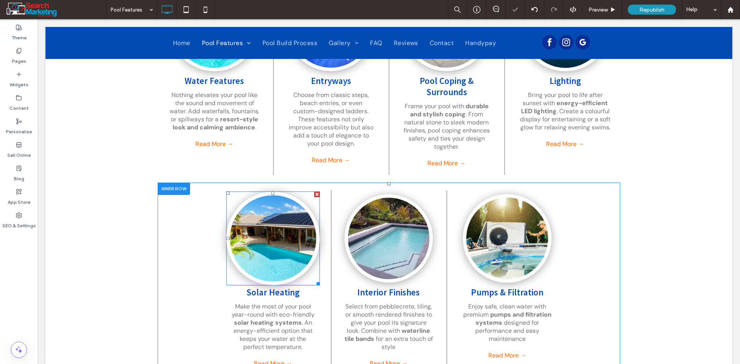
scroll to position [424, 0]
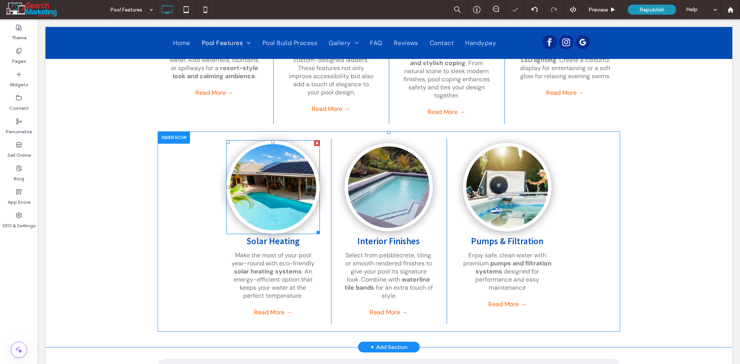
click at [281, 211] on link at bounding box center [273, 187] width 94 height 94
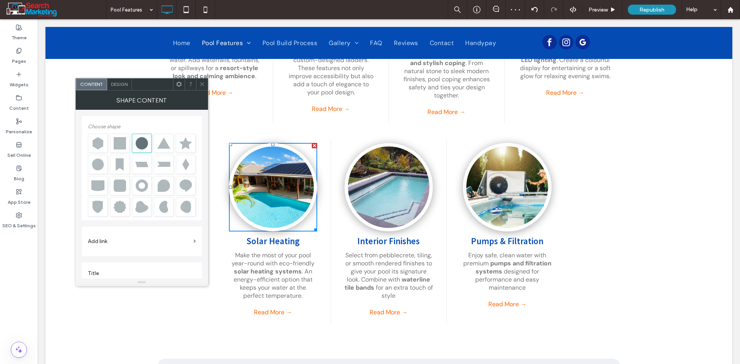
click at [139, 242] on label "Add link" at bounding box center [139, 241] width 103 height 14
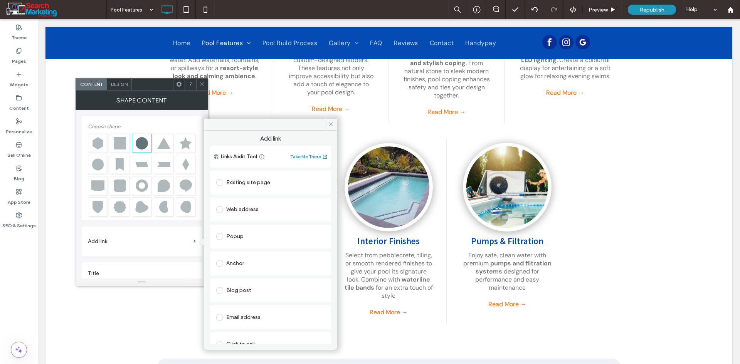
click at [255, 183] on div "Existing site page" at bounding box center [270, 183] width 109 height 12
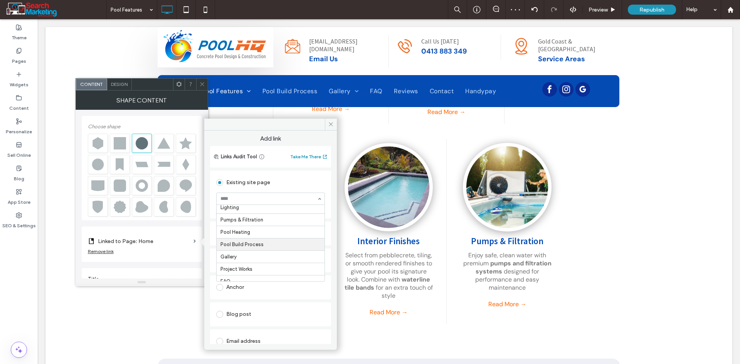
scroll to position [116, 0]
click at [119, 83] on span "Design" at bounding box center [119, 84] width 17 height 6
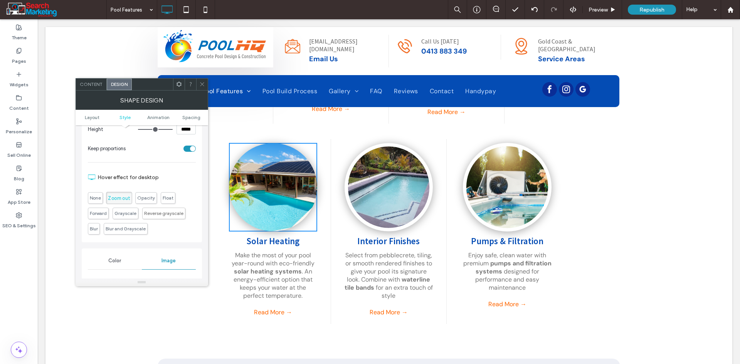
scroll to position [154, 0]
click at [133, 259] on div "Color" at bounding box center [115, 256] width 54 height 17
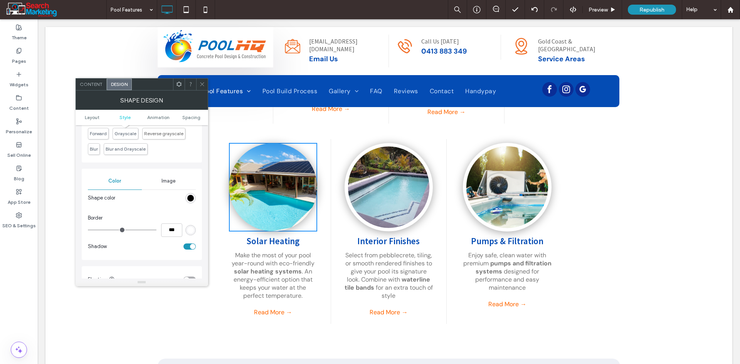
scroll to position [231, 0]
click at [170, 229] on input "***" at bounding box center [171, 228] width 21 height 13
type input "*"
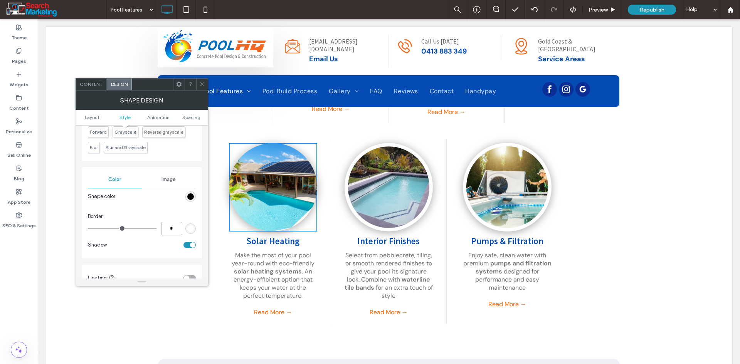
type input "***"
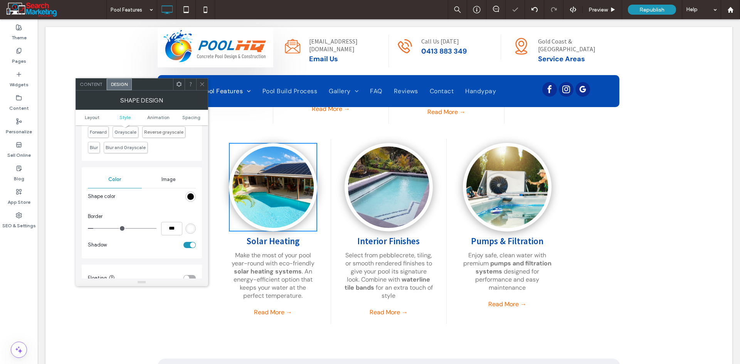
click at [200, 86] on icon at bounding box center [202, 84] width 6 height 6
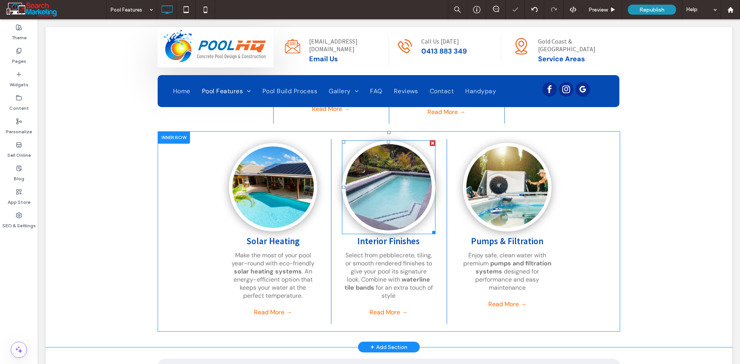
click at [375, 185] on link at bounding box center [389, 187] width 94 height 94
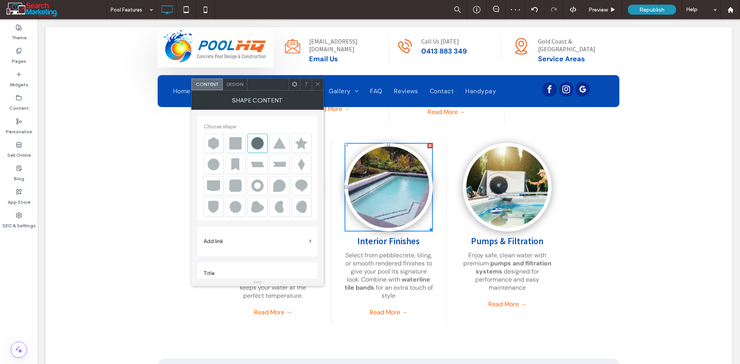
click at [245, 236] on label "Add link" at bounding box center [255, 241] width 103 height 14
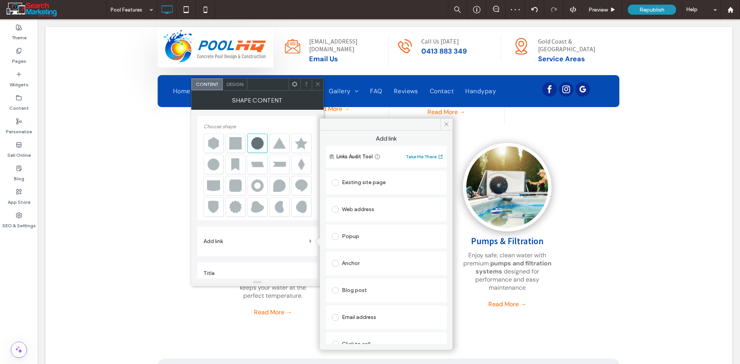
click at [364, 188] on div "Existing site page" at bounding box center [386, 183] width 109 height 12
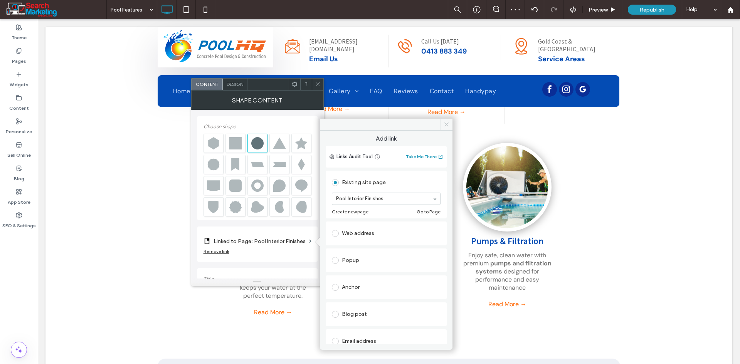
click at [448, 120] on span at bounding box center [447, 125] width 12 height 12
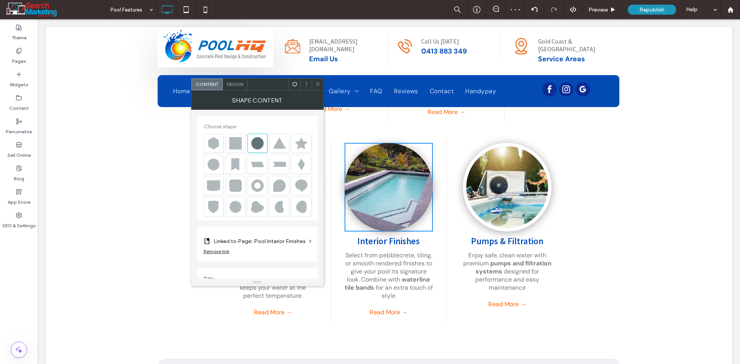
click at [229, 82] on span "Design" at bounding box center [235, 84] width 17 height 6
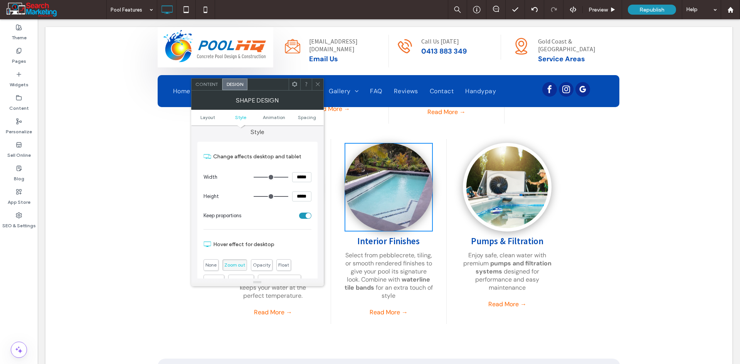
scroll to position [154, 0]
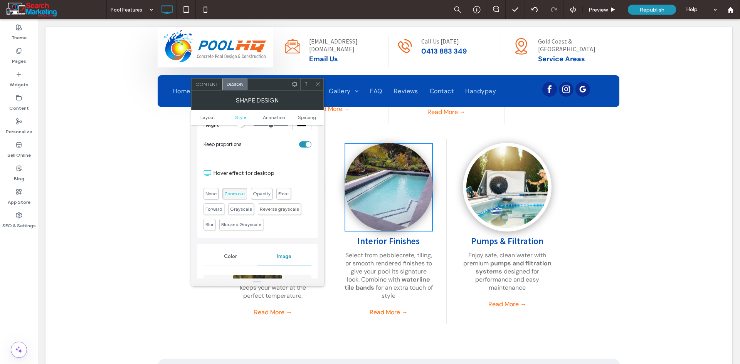
click at [226, 250] on div "Color" at bounding box center [231, 256] width 54 height 17
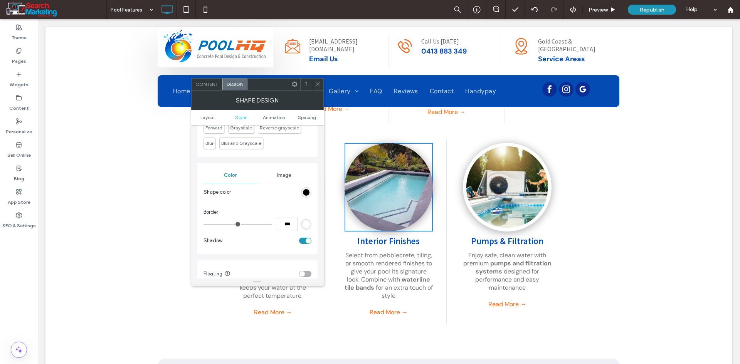
scroll to position [270, 0]
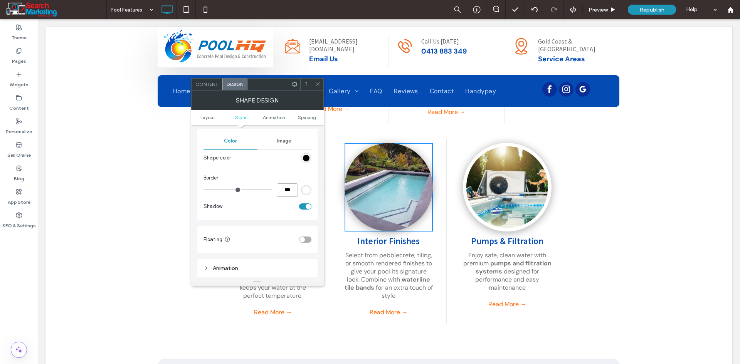
click at [292, 193] on input "***" at bounding box center [287, 190] width 21 height 13
type input "*"
type input "***"
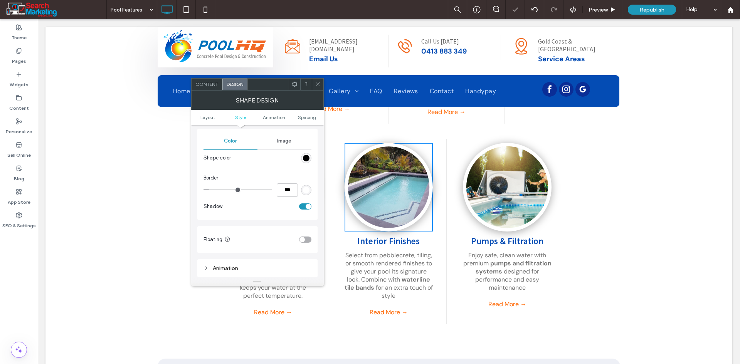
click at [316, 81] on icon at bounding box center [318, 84] width 6 height 6
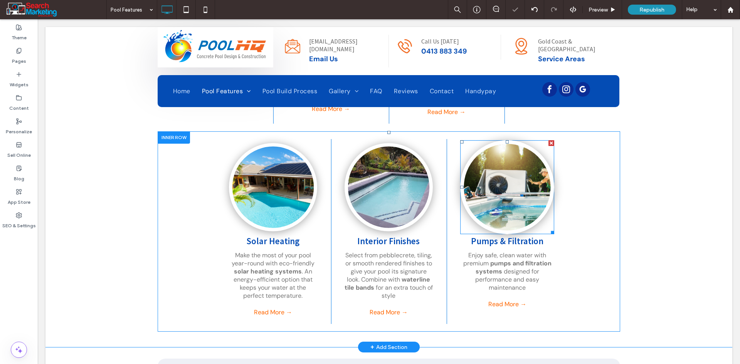
click at [495, 179] on link at bounding box center [508, 187] width 94 height 94
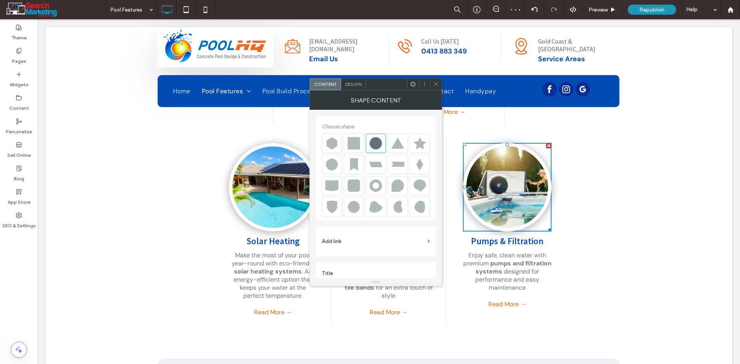
click at [351, 244] on label "Add link" at bounding box center [373, 241] width 103 height 14
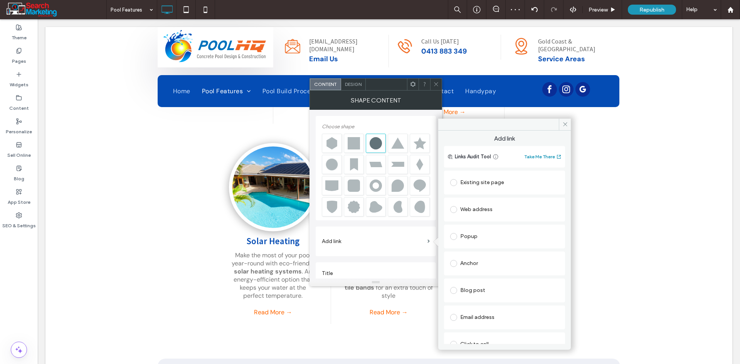
click at [497, 180] on div "Existing site page" at bounding box center [504, 183] width 109 height 12
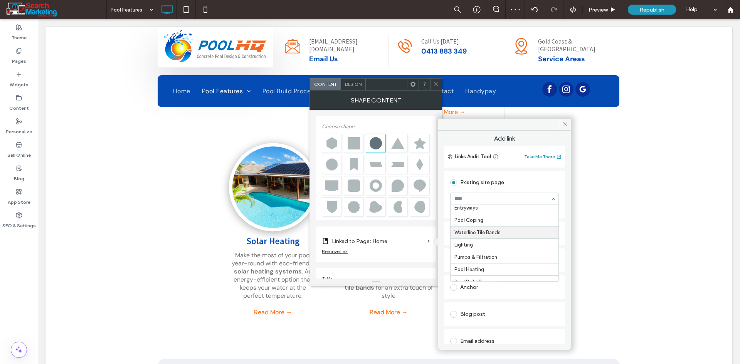
scroll to position [116, 0]
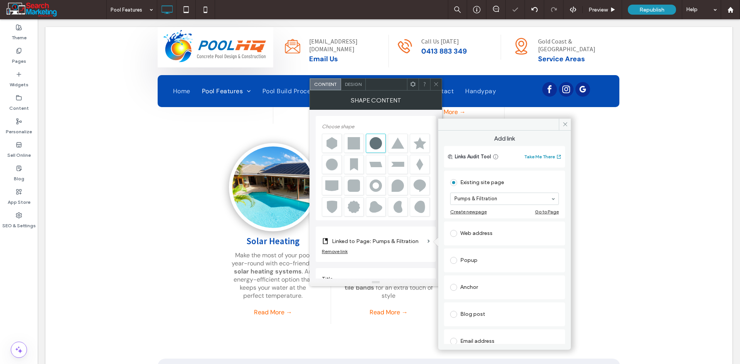
click at [350, 84] on span "Design" at bounding box center [353, 84] width 17 height 6
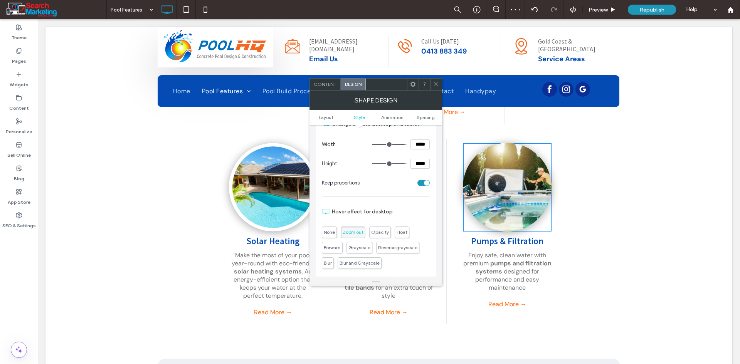
scroll to position [193, 0]
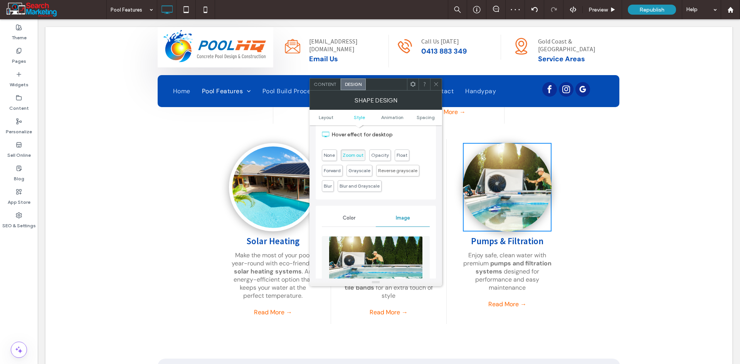
click at [349, 217] on span "Color" at bounding box center [349, 218] width 13 height 6
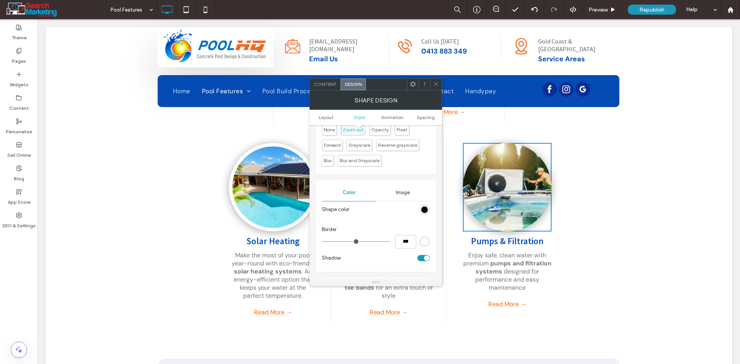
scroll to position [231, 0]
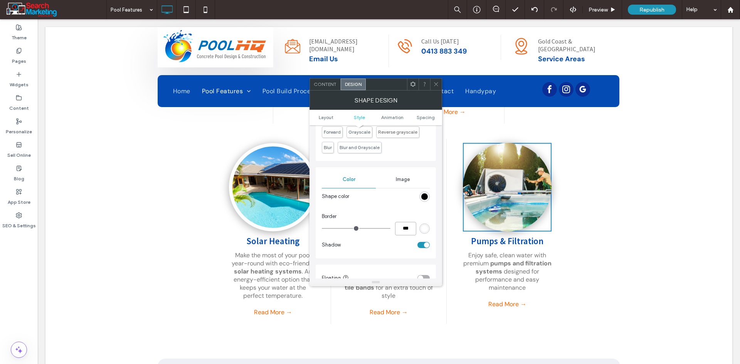
click at [403, 227] on input "***" at bounding box center [405, 228] width 21 height 13
type input "*"
type input "***"
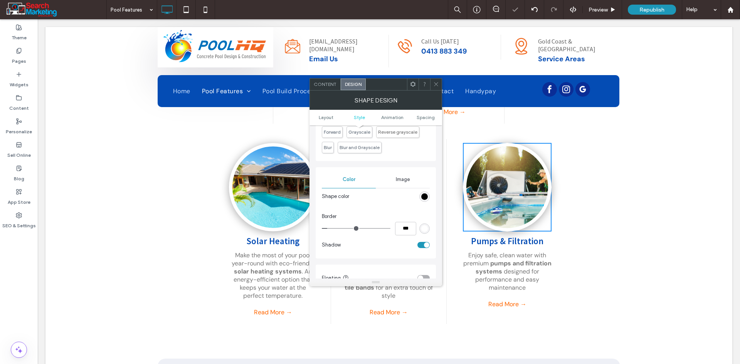
click at [423, 164] on div "Style Change affects desktop and tablet Width ***** Height ***** Keep proportio…" at bounding box center [376, 132] width 120 height 319
click at [436, 85] on icon at bounding box center [436, 84] width 6 height 6
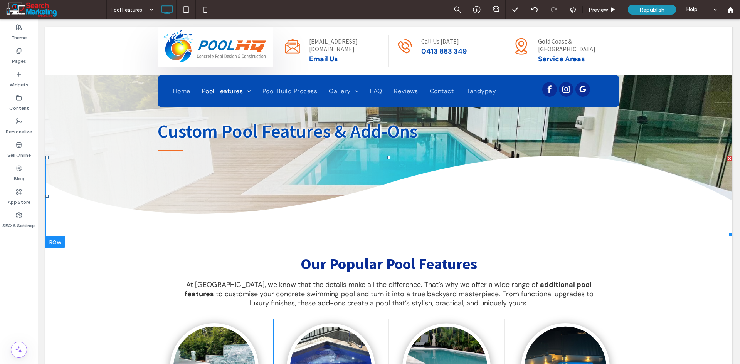
scroll to position [0, 0]
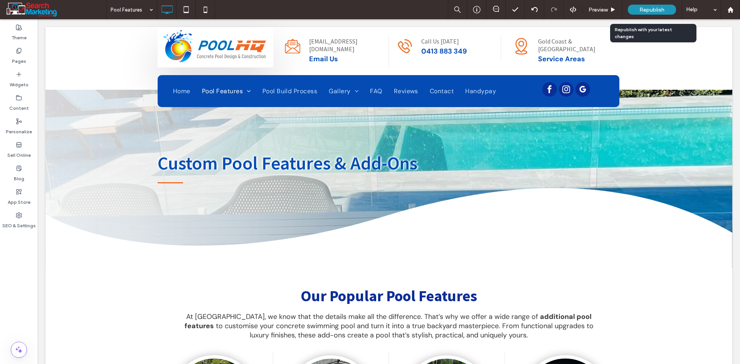
click at [646, 7] on span "Republish" at bounding box center [652, 10] width 25 height 7
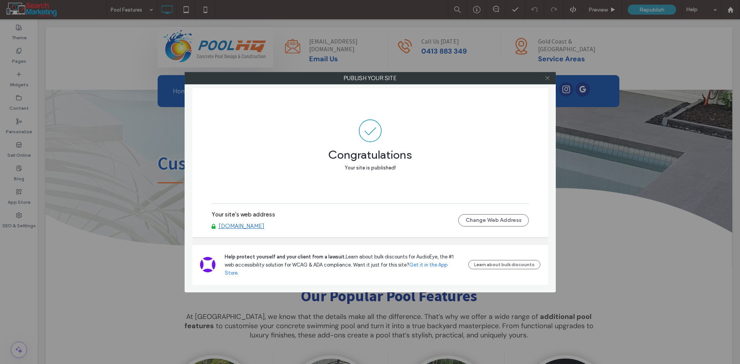
click at [548, 77] on icon at bounding box center [548, 78] width 6 height 6
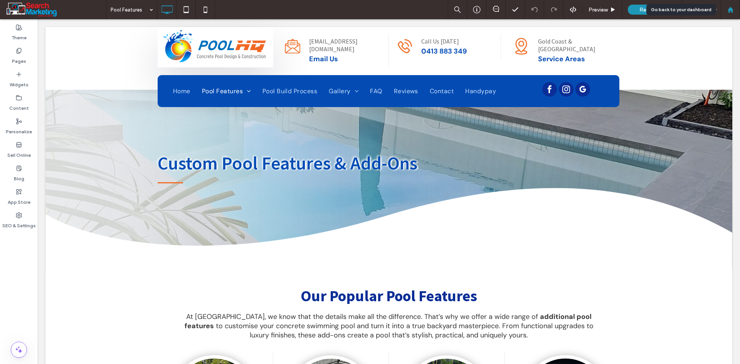
drag, startPoint x: 733, startPoint y: 7, endPoint x: 727, endPoint y: 8, distance: 6.2
click at [733, 7] on icon at bounding box center [731, 10] width 7 height 7
